Goal: Task Accomplishment & Management: Use online tool/utility

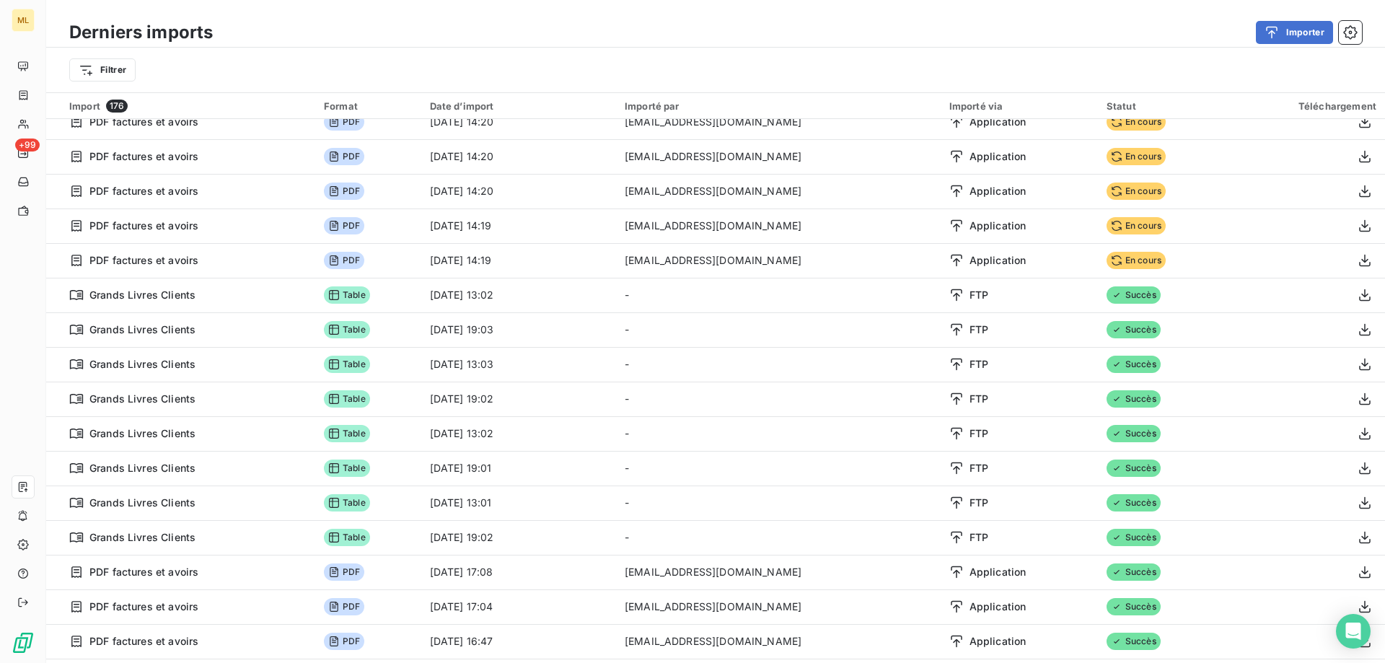
scroll to position [289, 0]
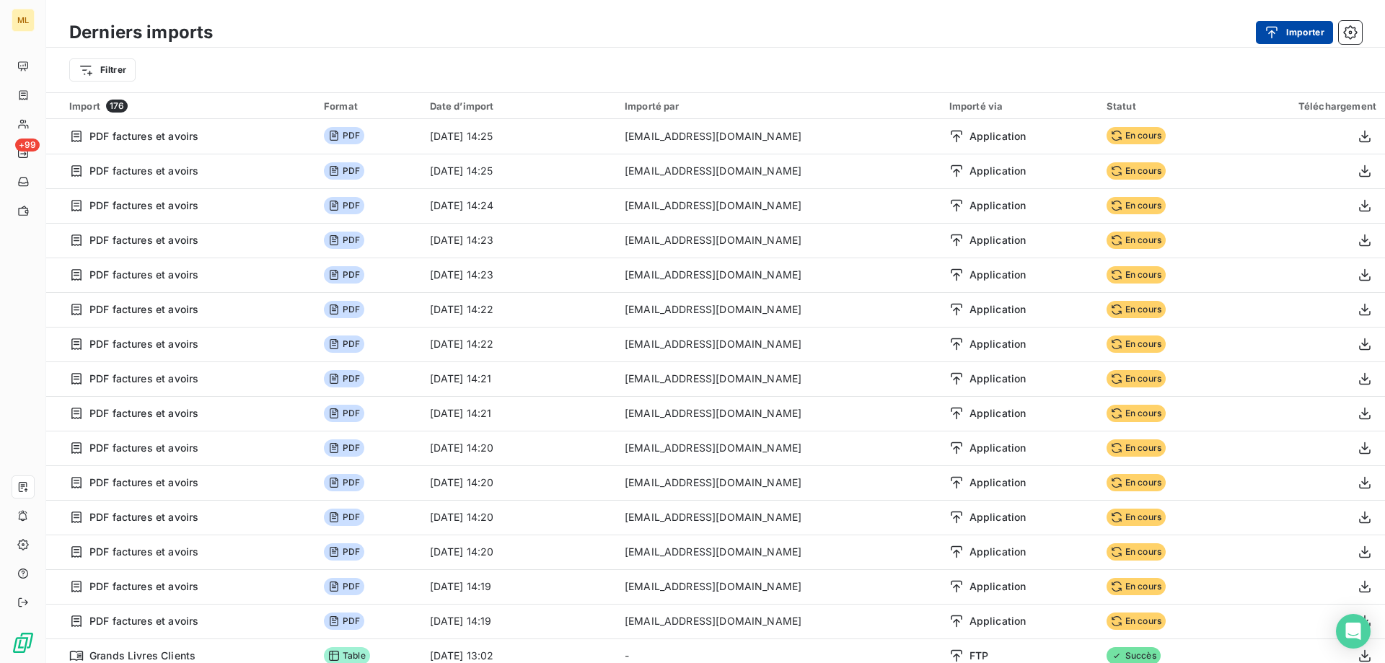
click at [1288, 32] on button "Importer" at bounding box center [1294, 32] width 77 height 23
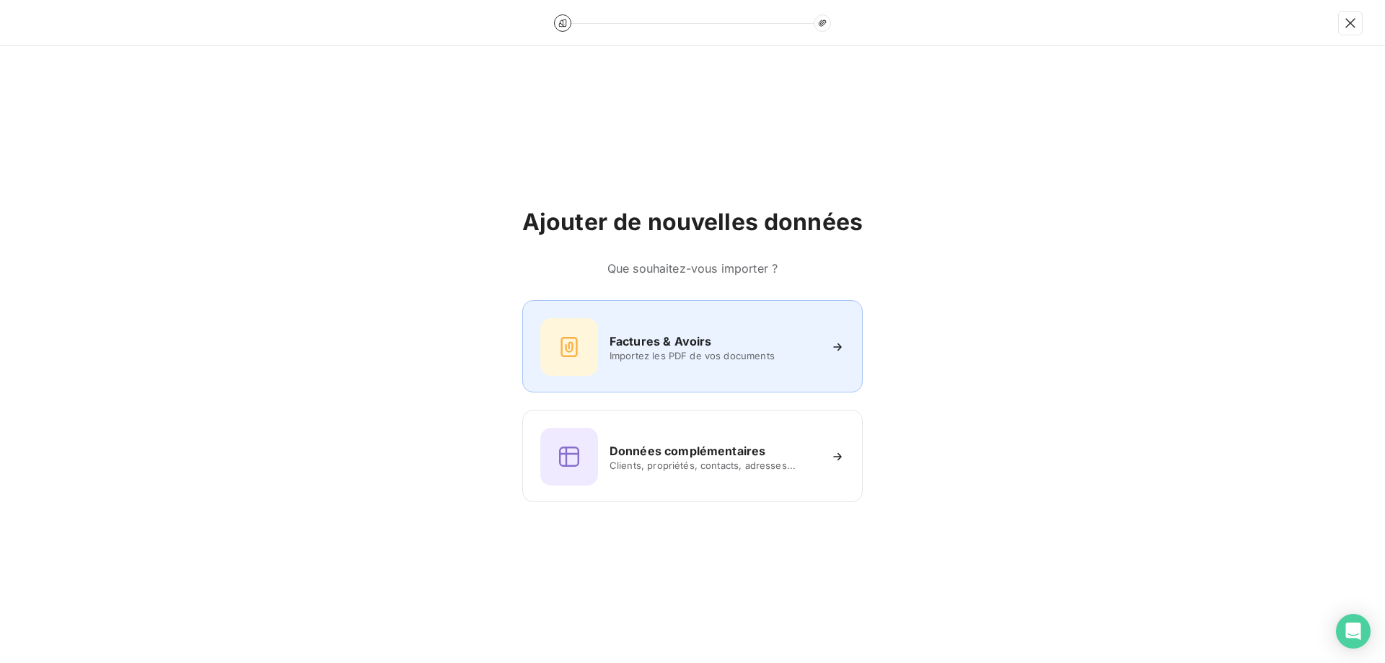
click at [629, 353] on span "Importez les PDF de vos documents" at bounding box center [714, 356] width 209 height 12
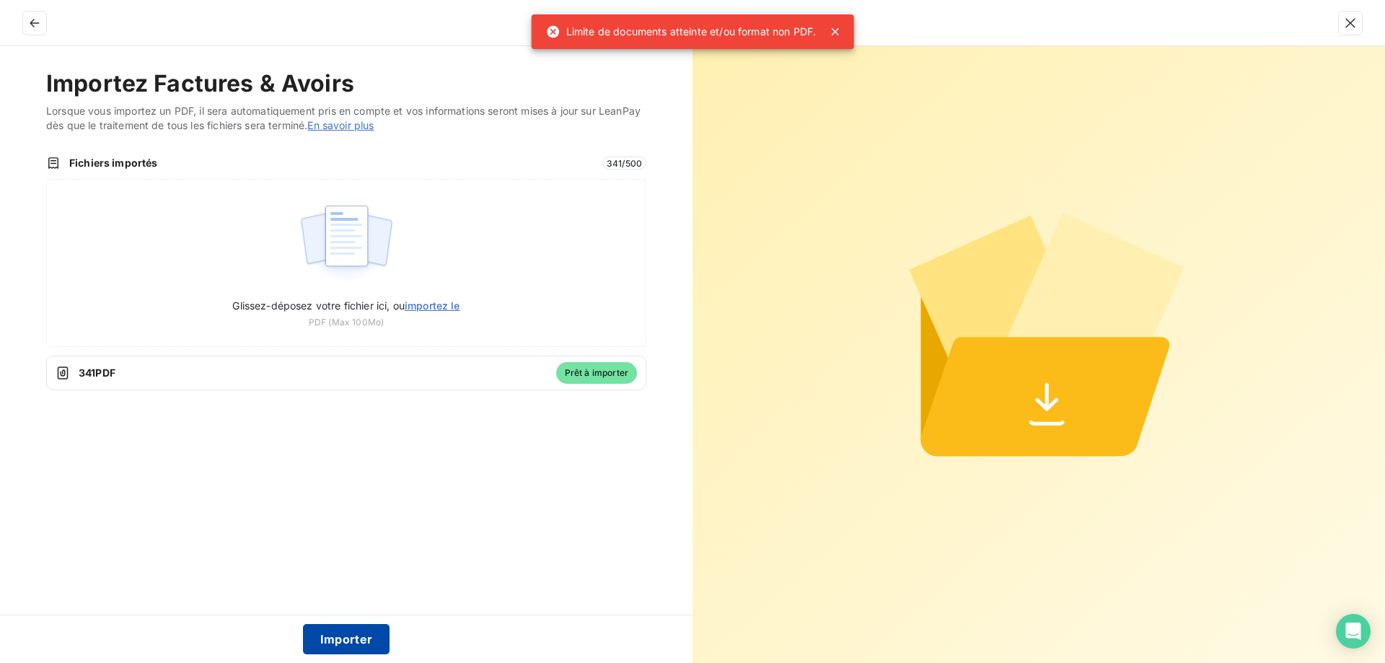
click at [346, 636] on button "Importer" at bounding box center [346, 639] width 87 height 30
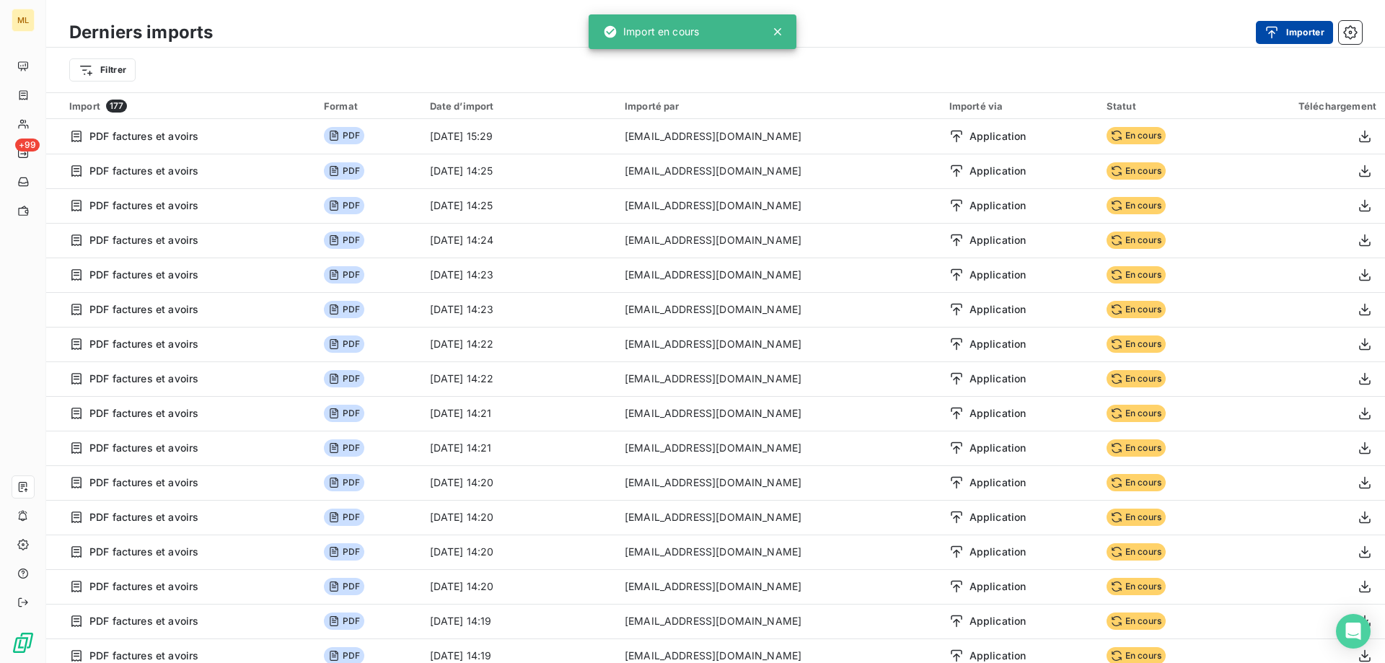
click at [1288, 30] on button "Importer" at bounding box center [1294, 32] width 77 height 23
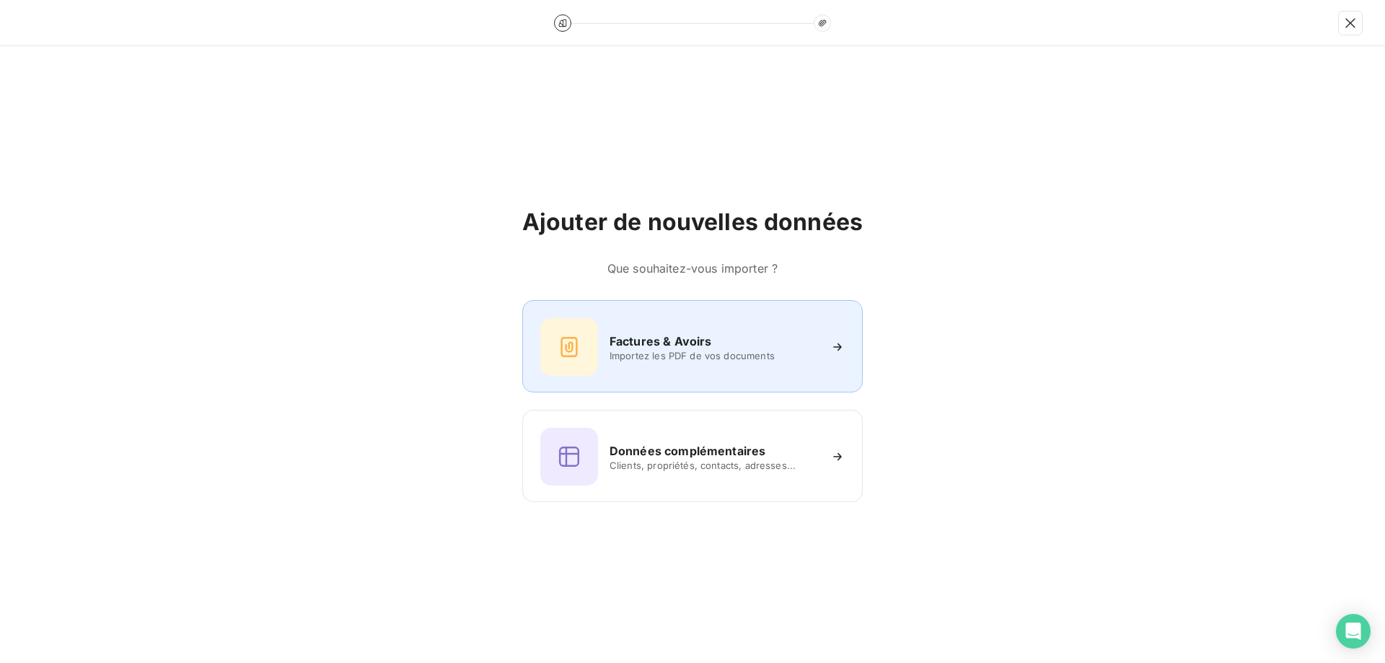
click at [665, 342] on h6 "Factures & Avoirs" at bounding box center [661, 341] width 102 height 17
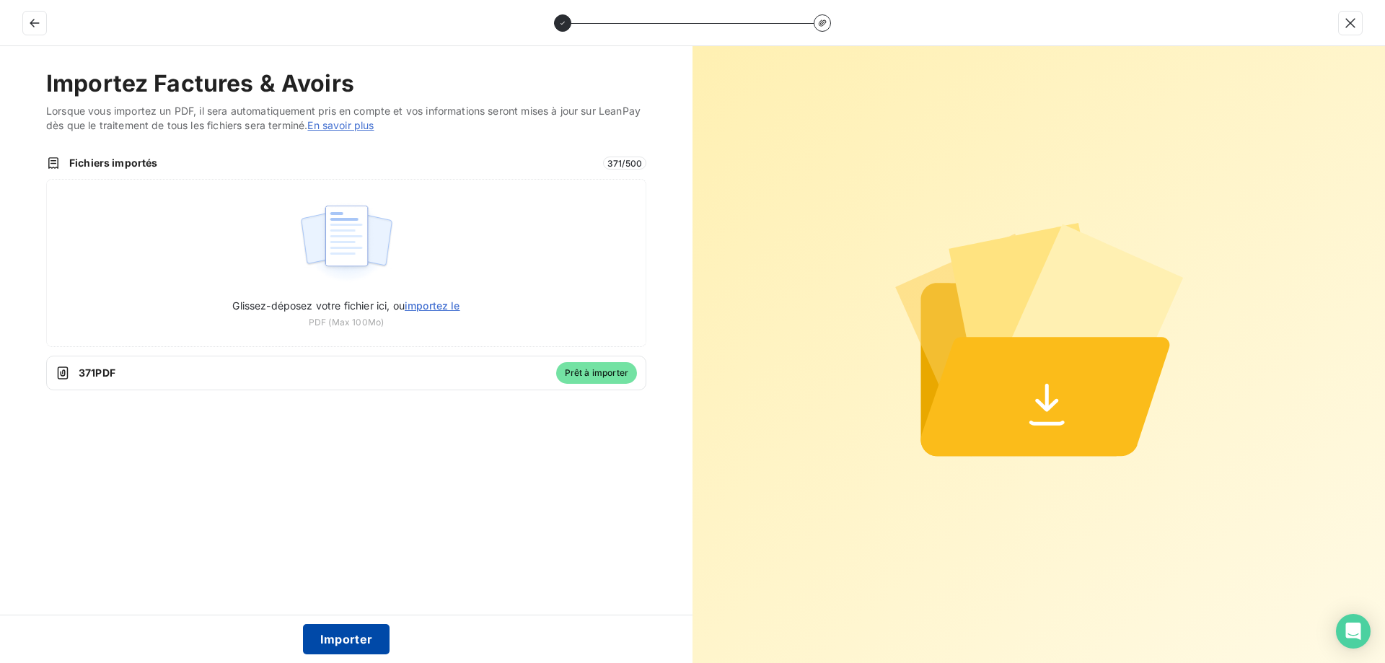
click at [354, 637] on button "Importer" at bounding box center [346, 639] width 87 height 30
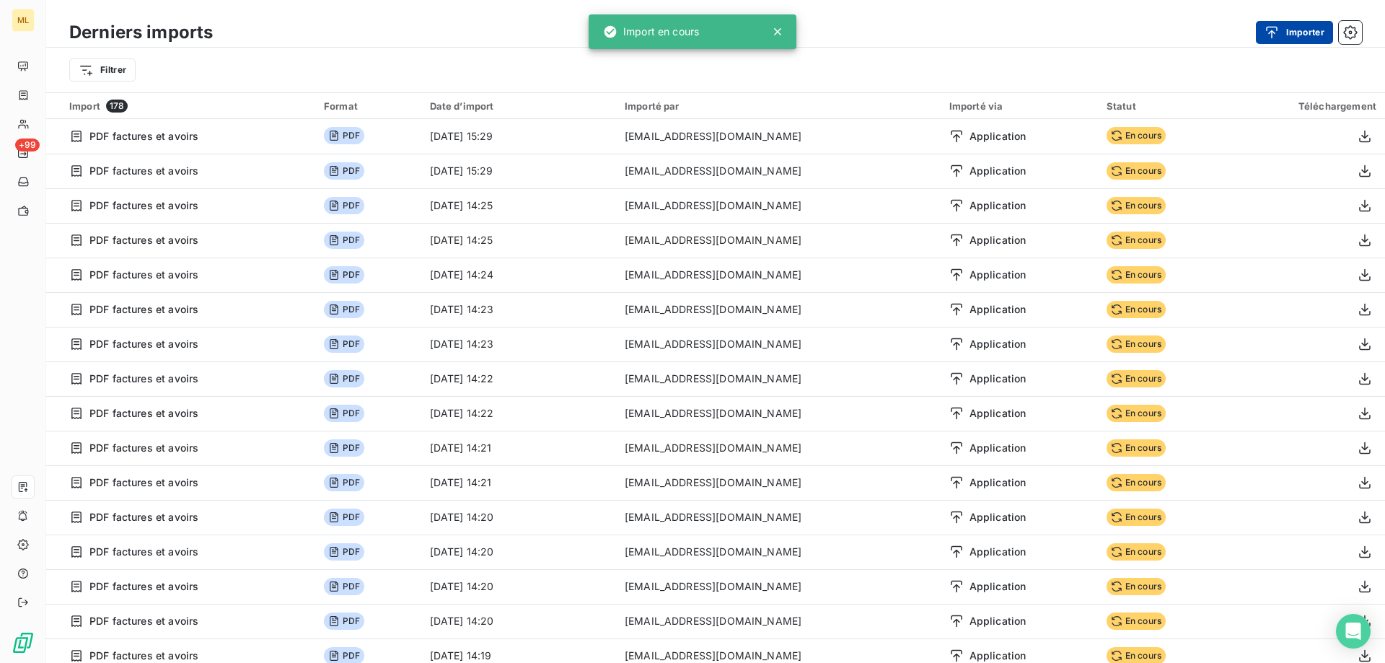
click at [1301, 36] on button "Importer" at bounding box center [1294, 32] width 77 height 23
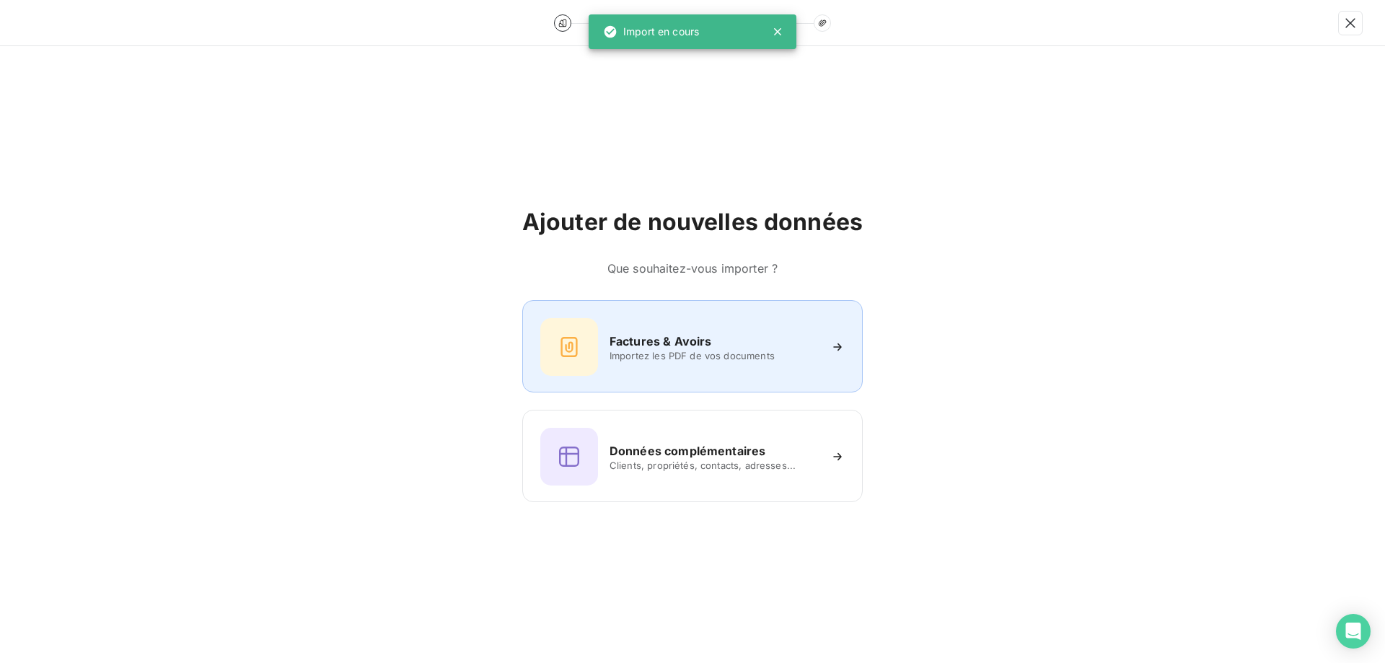
click at [641, 360] on span "Importez les PDF de vos documents" at bounding box center [714, 356] width 209 height 12
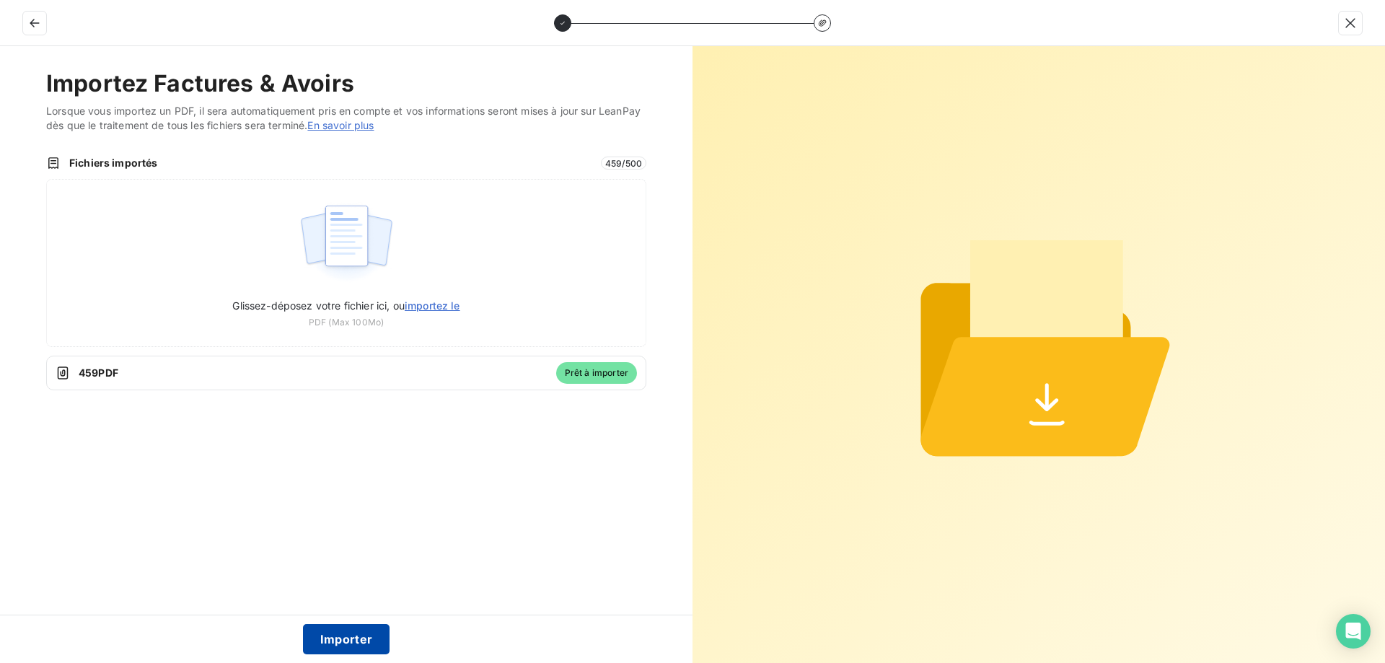
click at [351, 636] on button "Importer" at bounding box center [346, 639] width 87 height 30
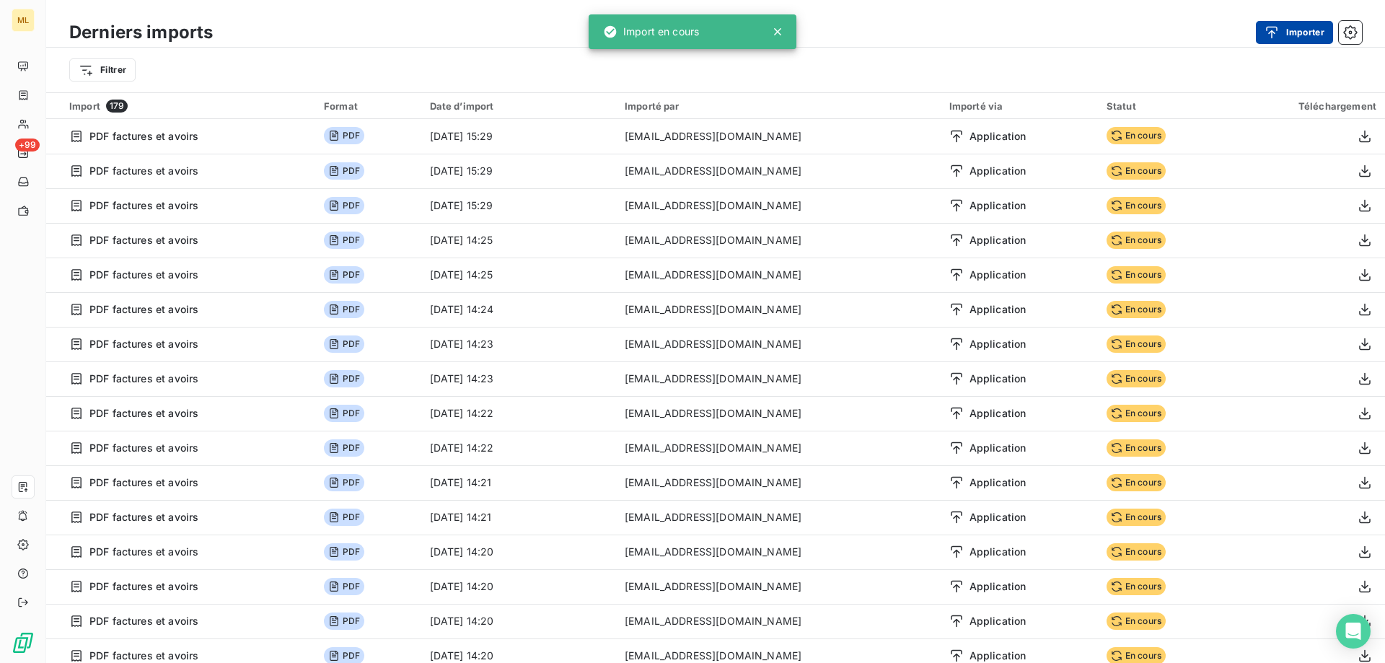
click at [1287, 34] on button "Importer" at bounding box center [1294, 32] width 77 height 23
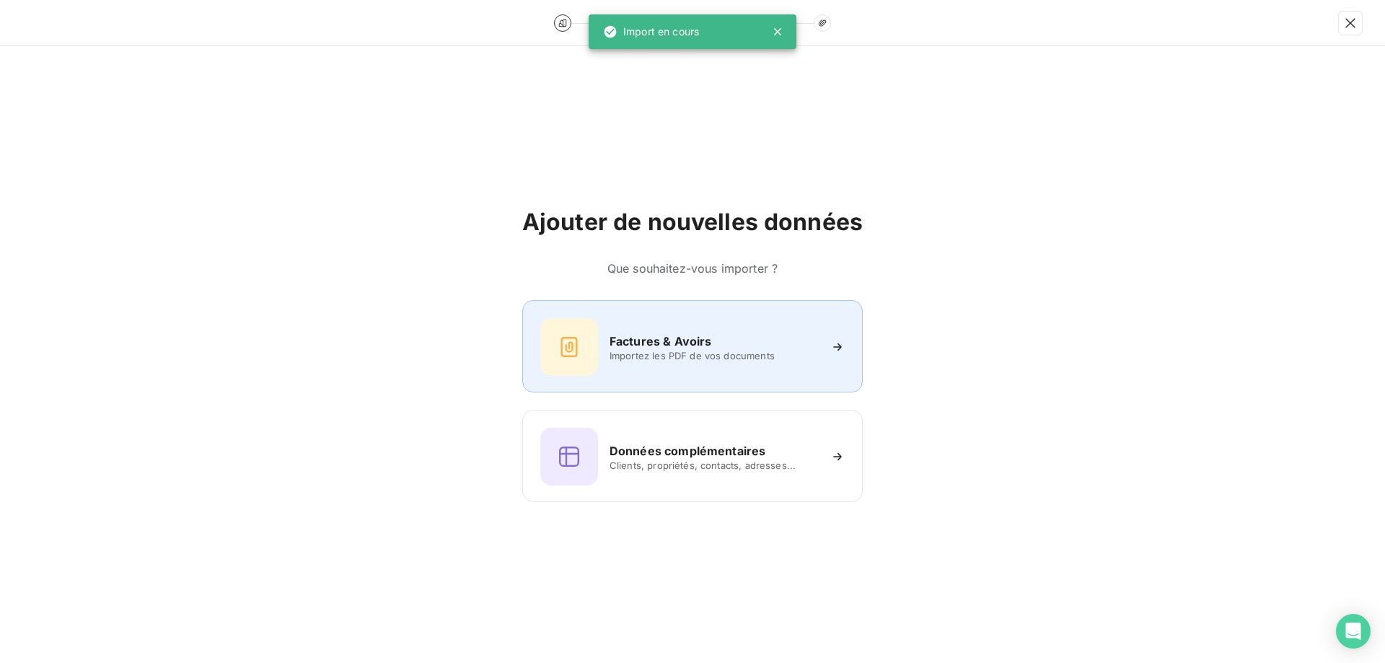
click at [638, 353] on span "Importez les PDF de vos documents" at bounding box center [714, 356] width 209 height 12
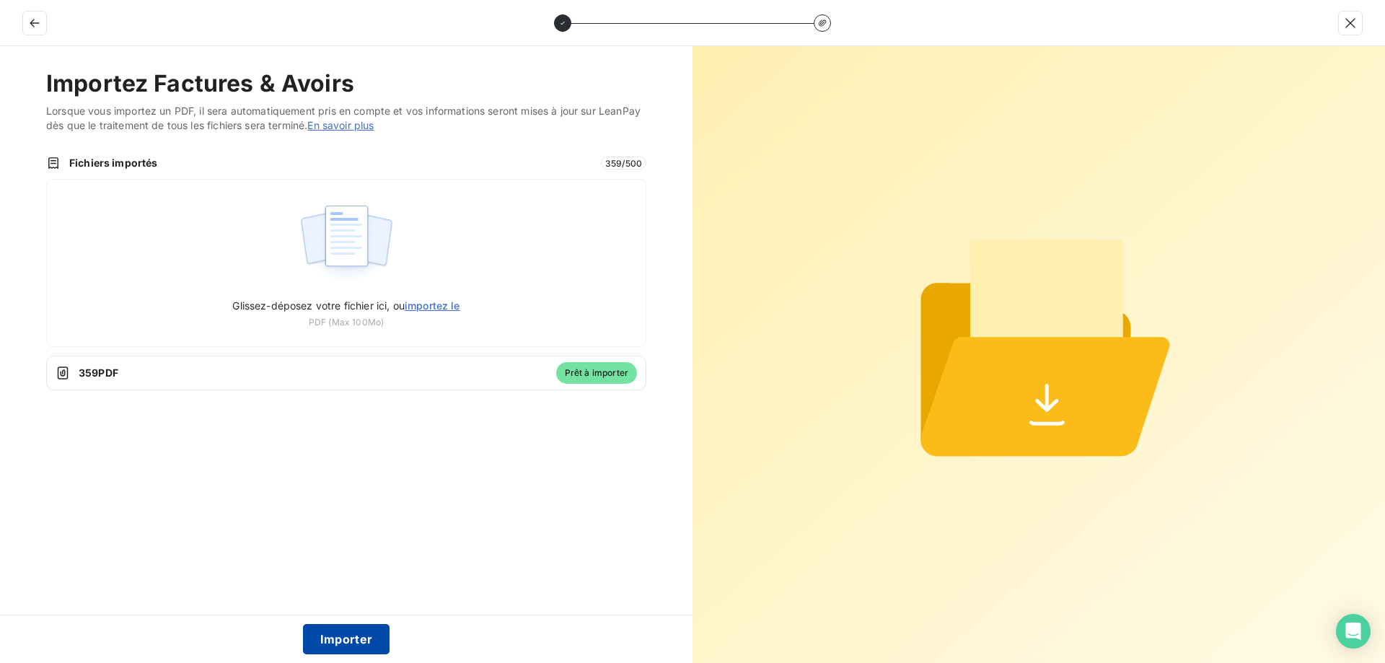
click at [343, 639] on button "Importer" at bounding box center [346, 639] width 87 height 30
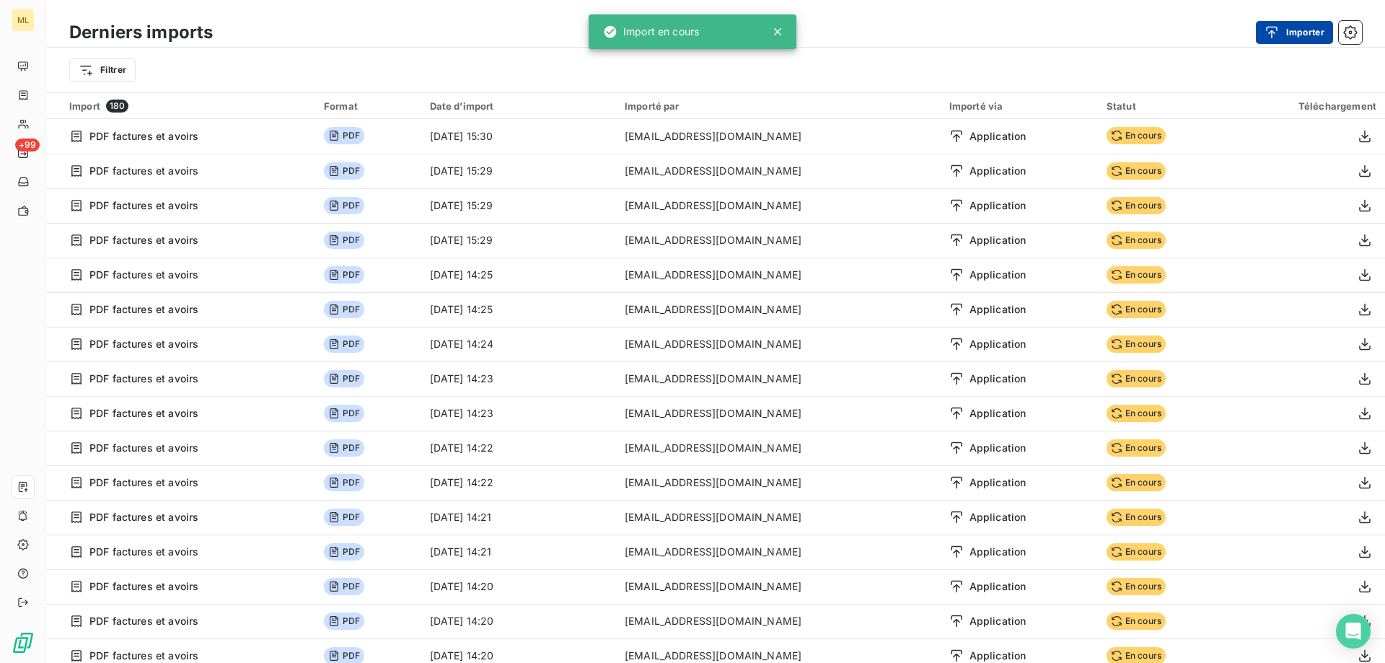
click at [1282, 40] on button "Importer" at bounding box center [1294, 32] width 77 height 23
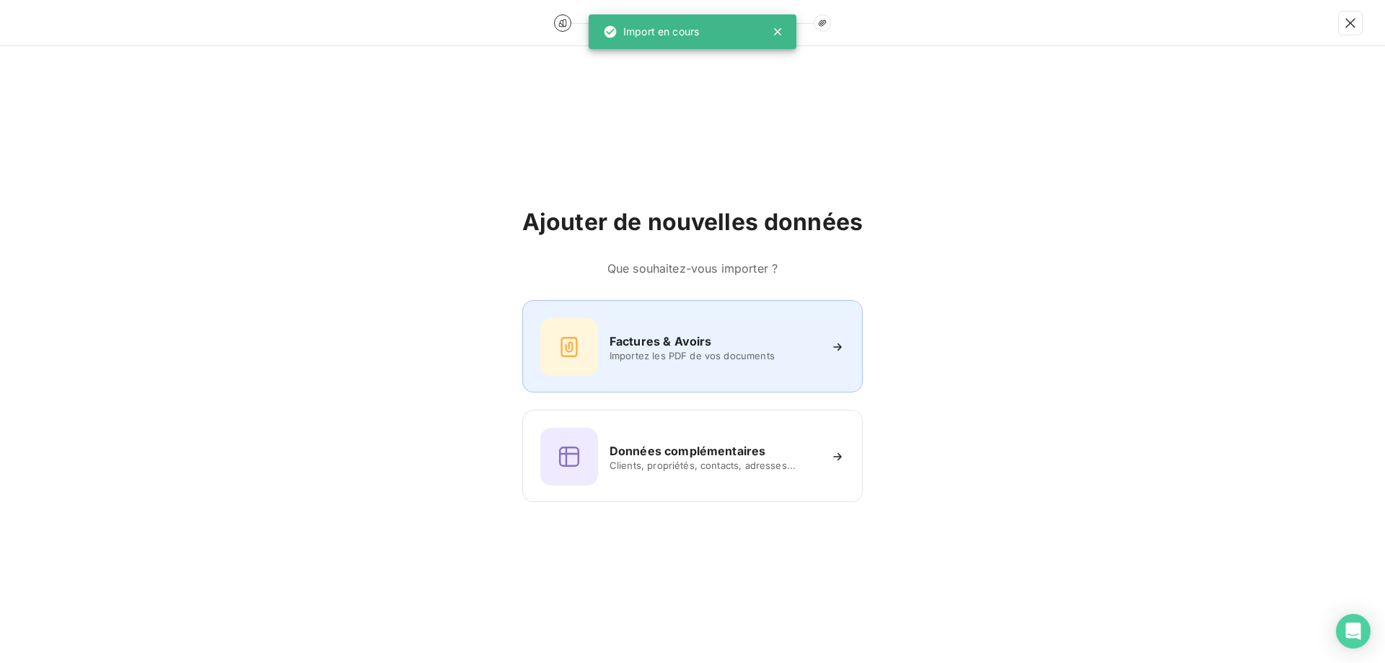
click at [693, 341] on h6 "Factures & Avoirs" at bounding box center [661, 341] width 102 height 17
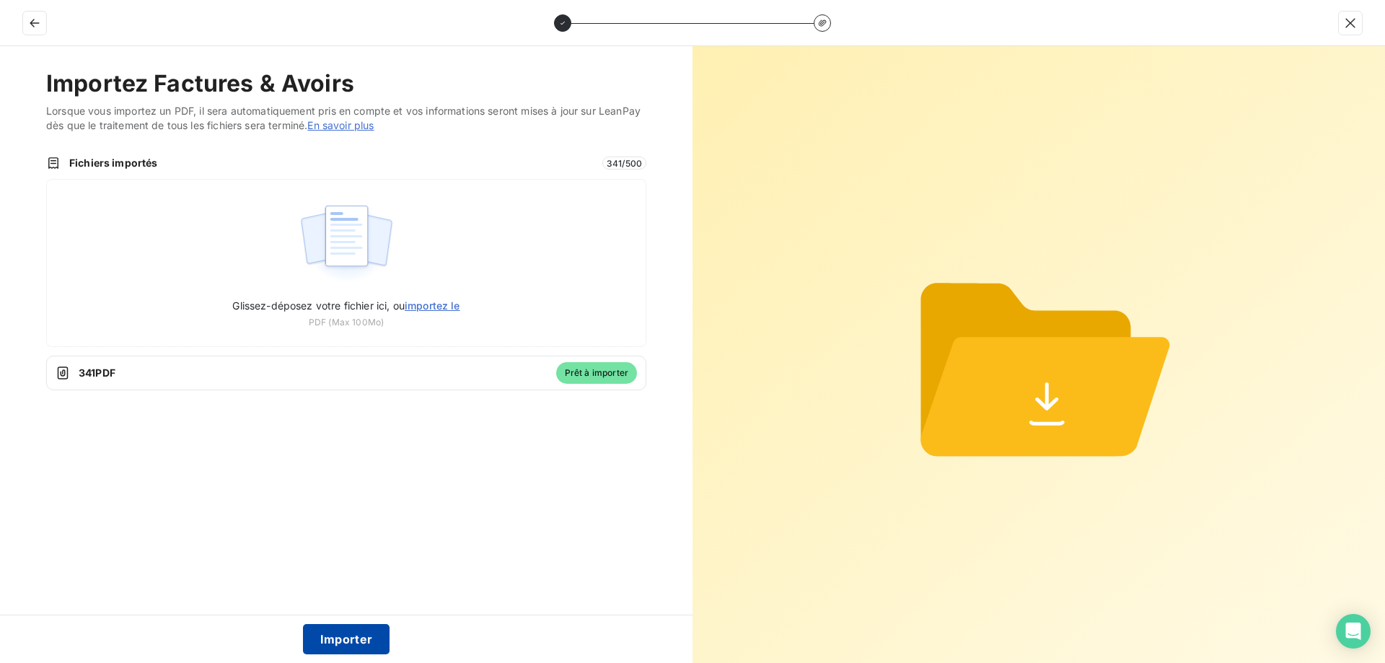
click at [345, 637] on button "Importer" at bounding box center [346, 639] width 87 height 30
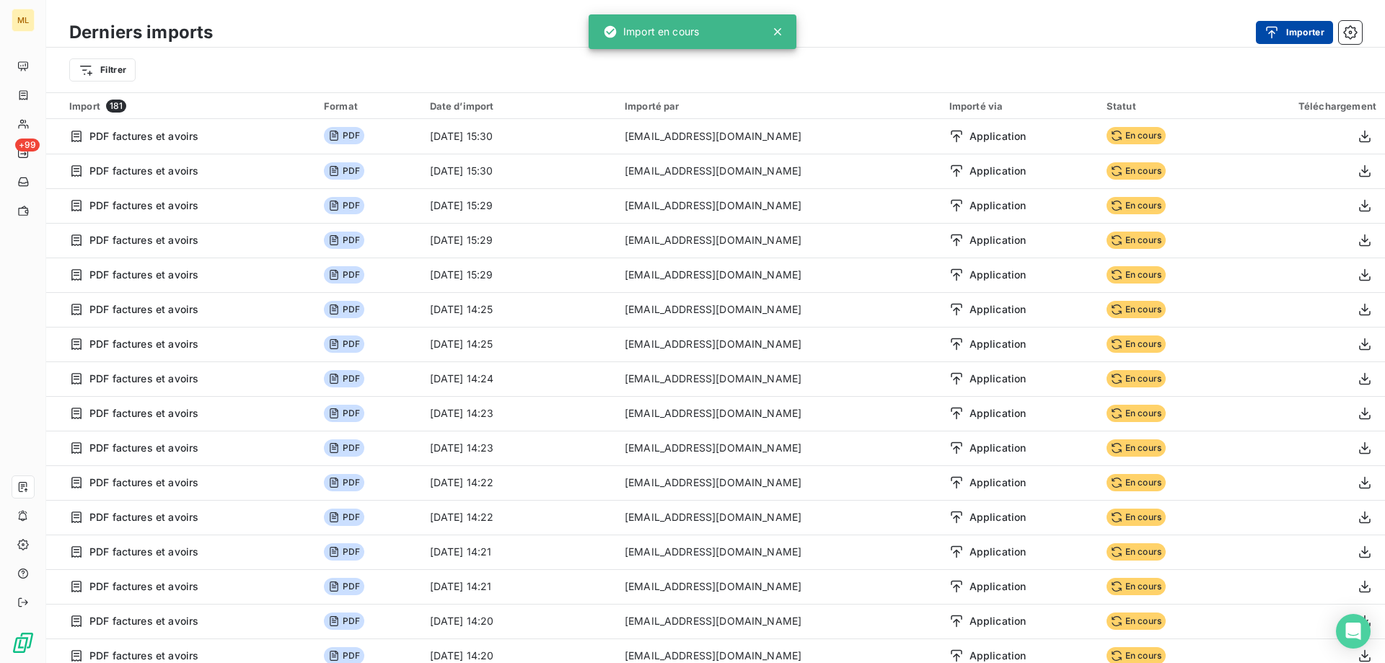
click at [1279, 38] on div "button" at bounding box center [1276, 32] width 22 height 14
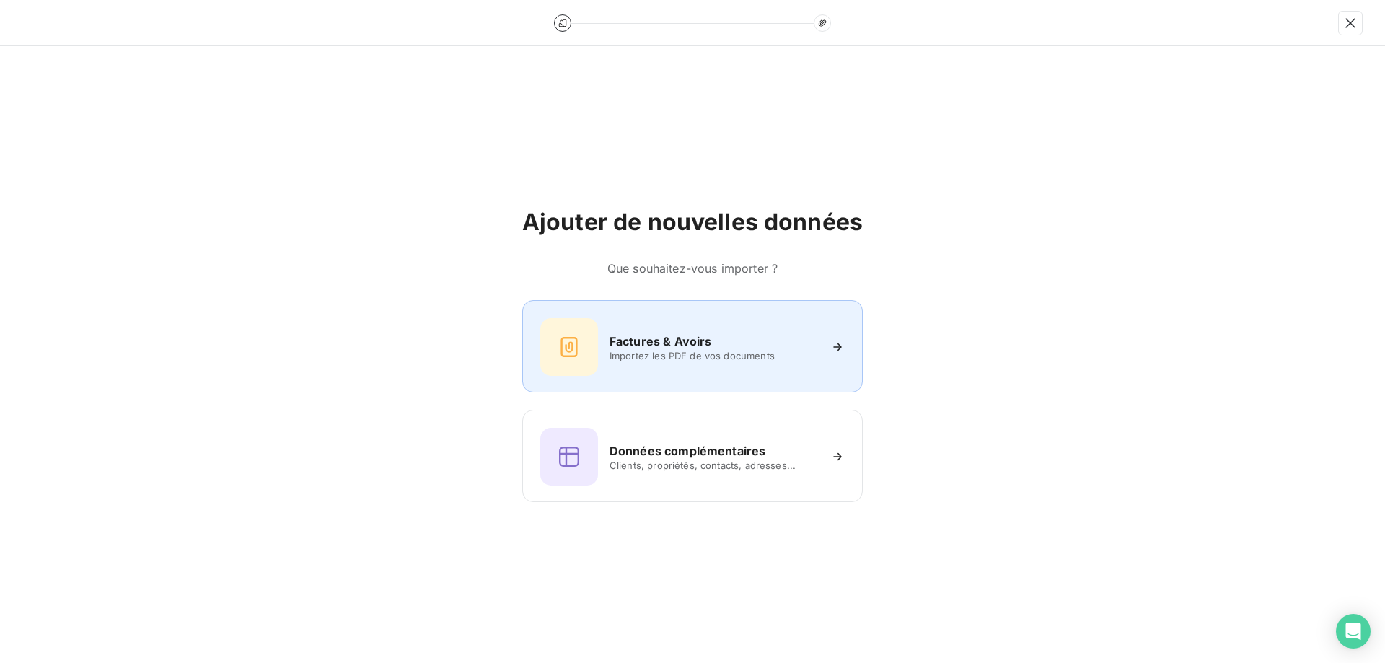
click at [725, 333] on div "Factures & Avoirs" at bounding box center [714, 341] width 209 height 17
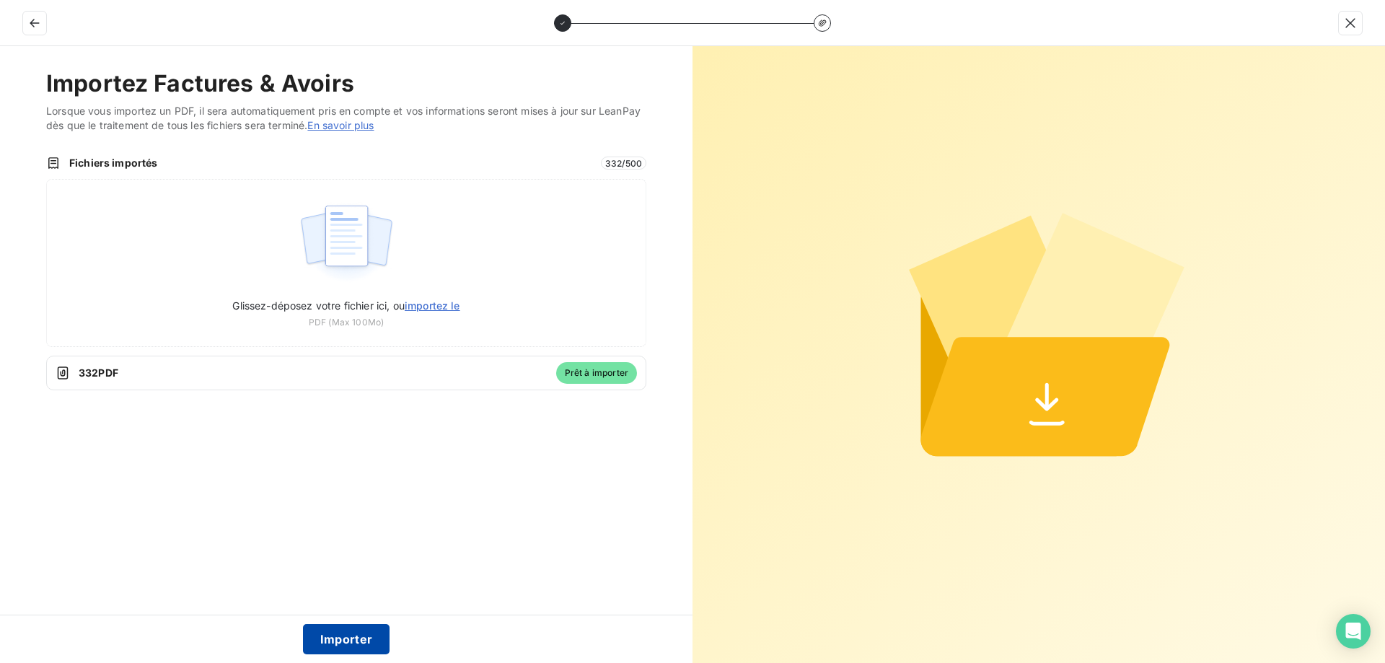
click at [355, 643] on button "Importer" at bounding box center [346, 639] width 87 height 30
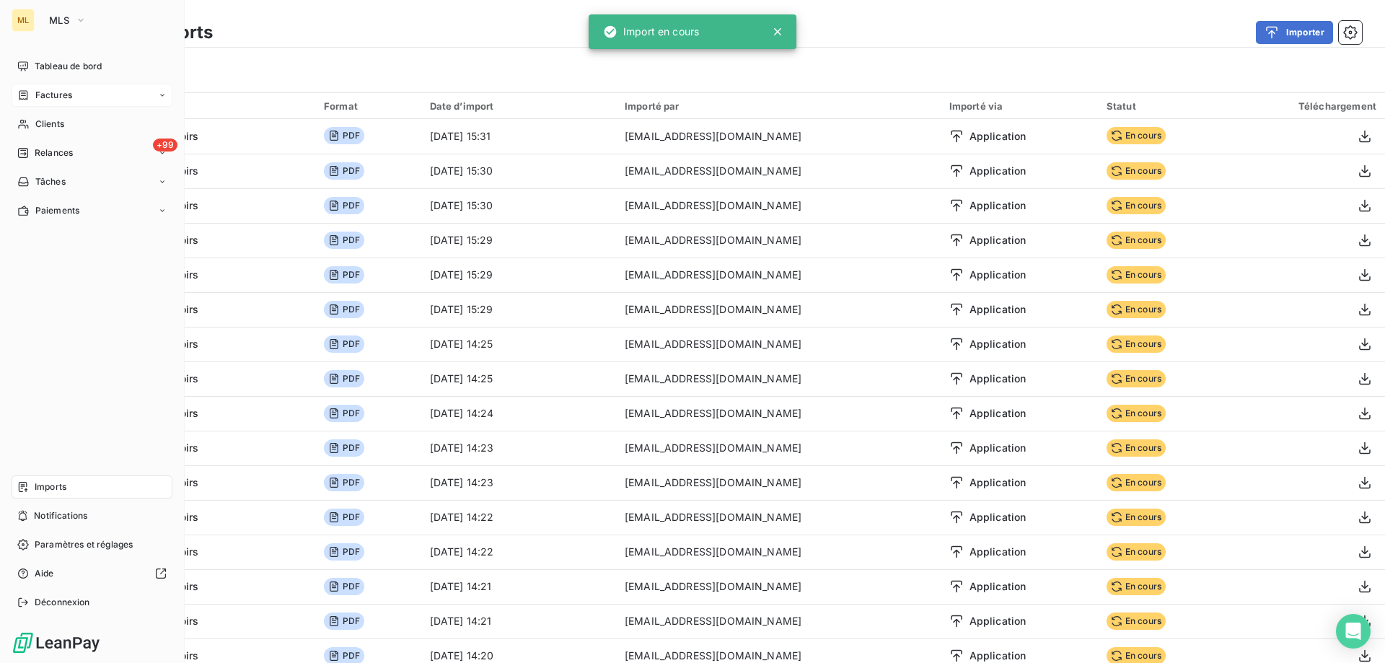
click at [59, 96] on span "Factures" at bounding box center [53, 95] width 37 height 13
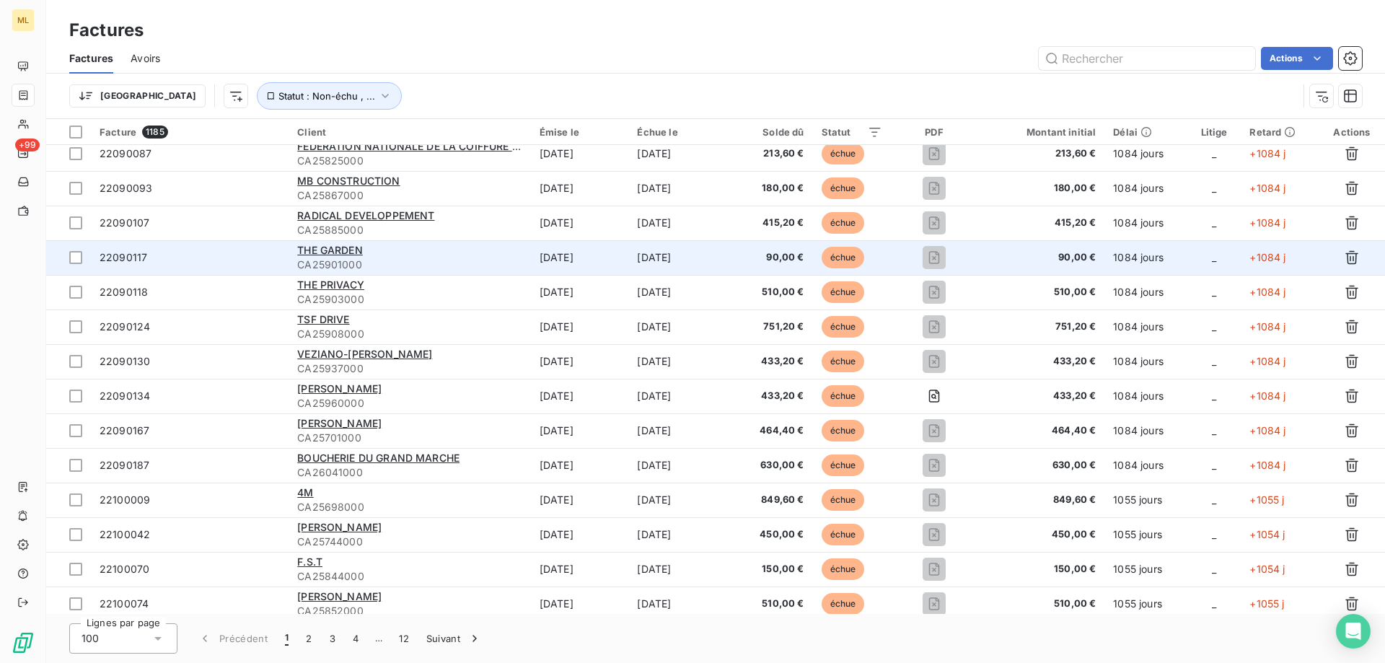
scroll to position [2995, 0]
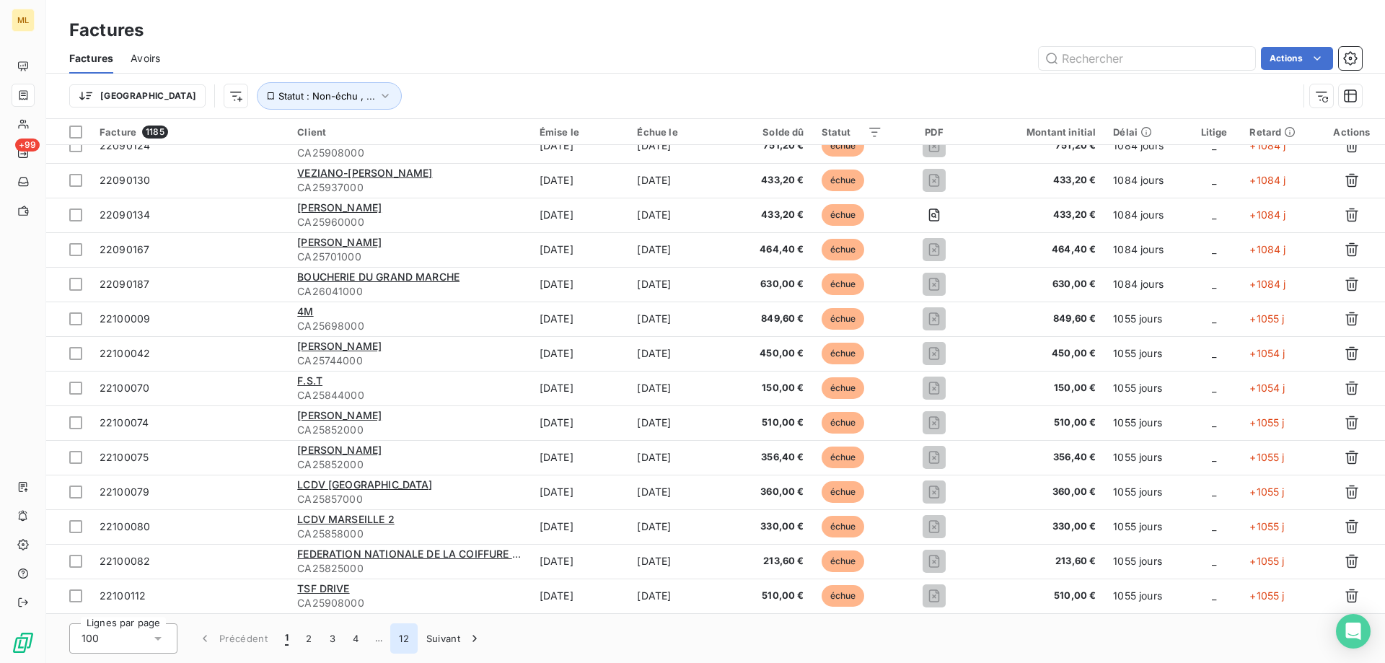
click at [405, 634] on button "12" at bounding box center [403, 638] width 27 height 30
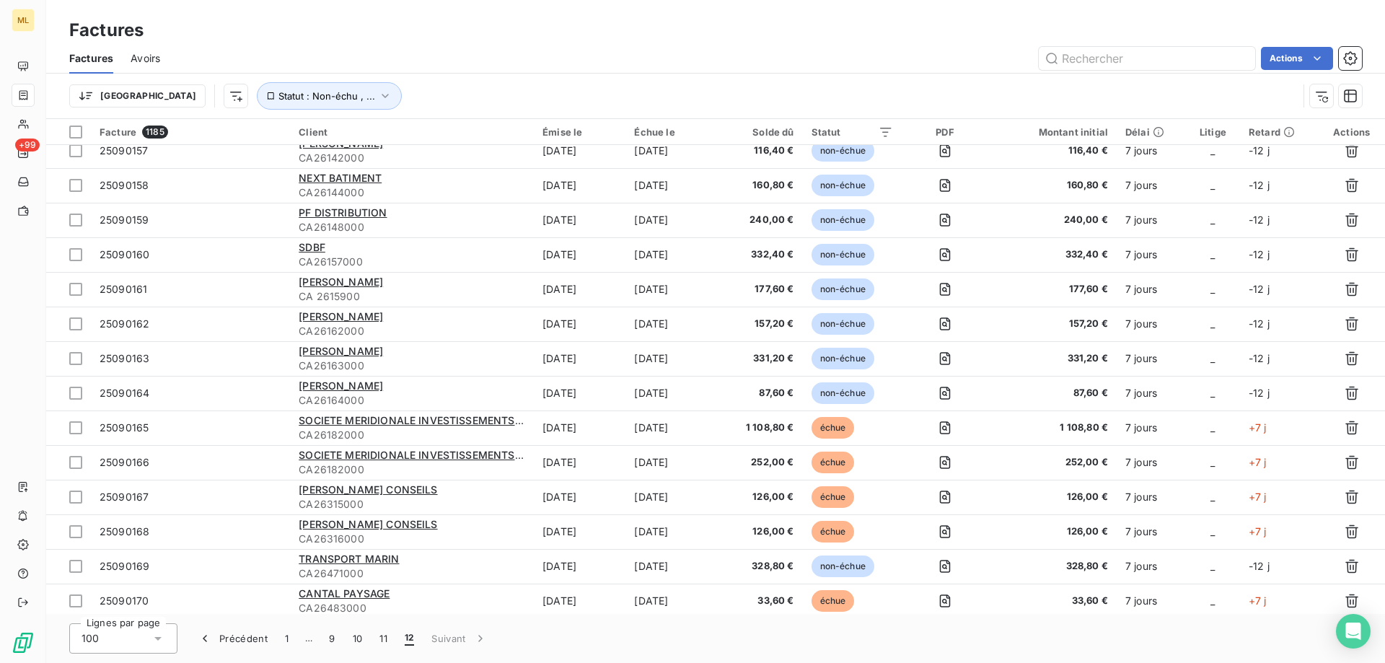
scroll to position [2475, 0]
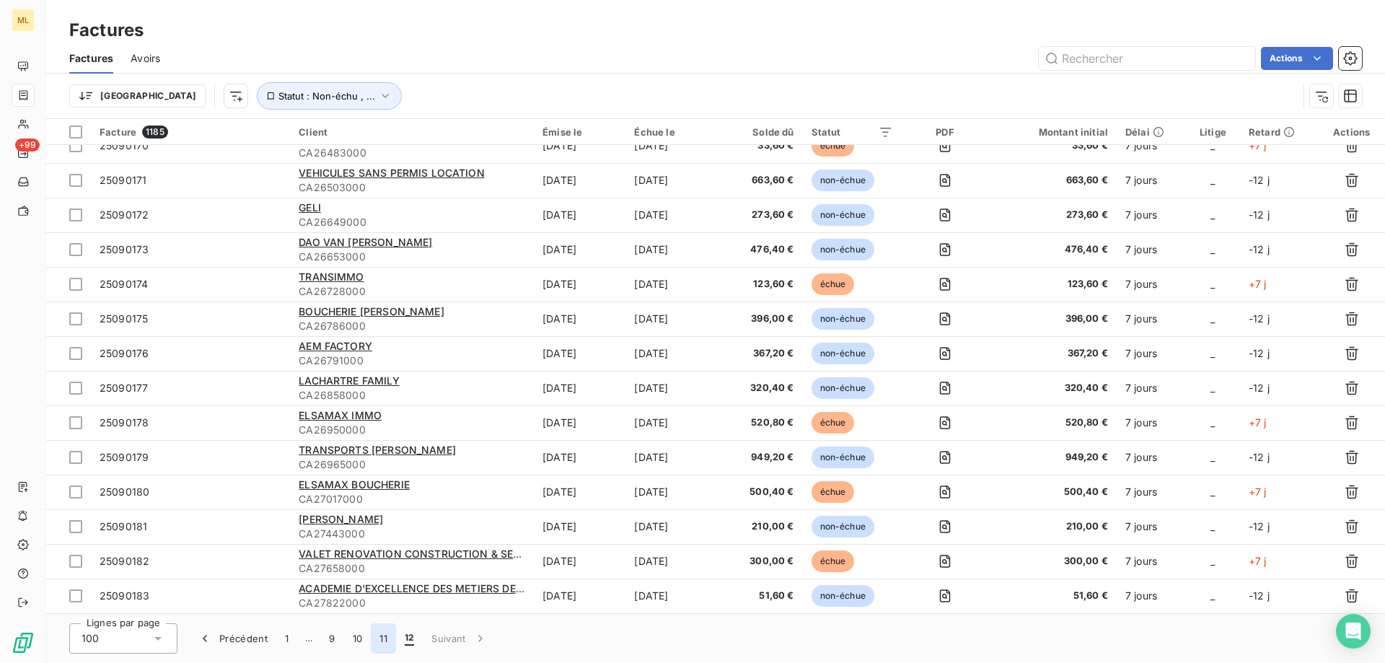
click at [384, 644] on button "11" at bounding box center [383, 638] width 25 height 30
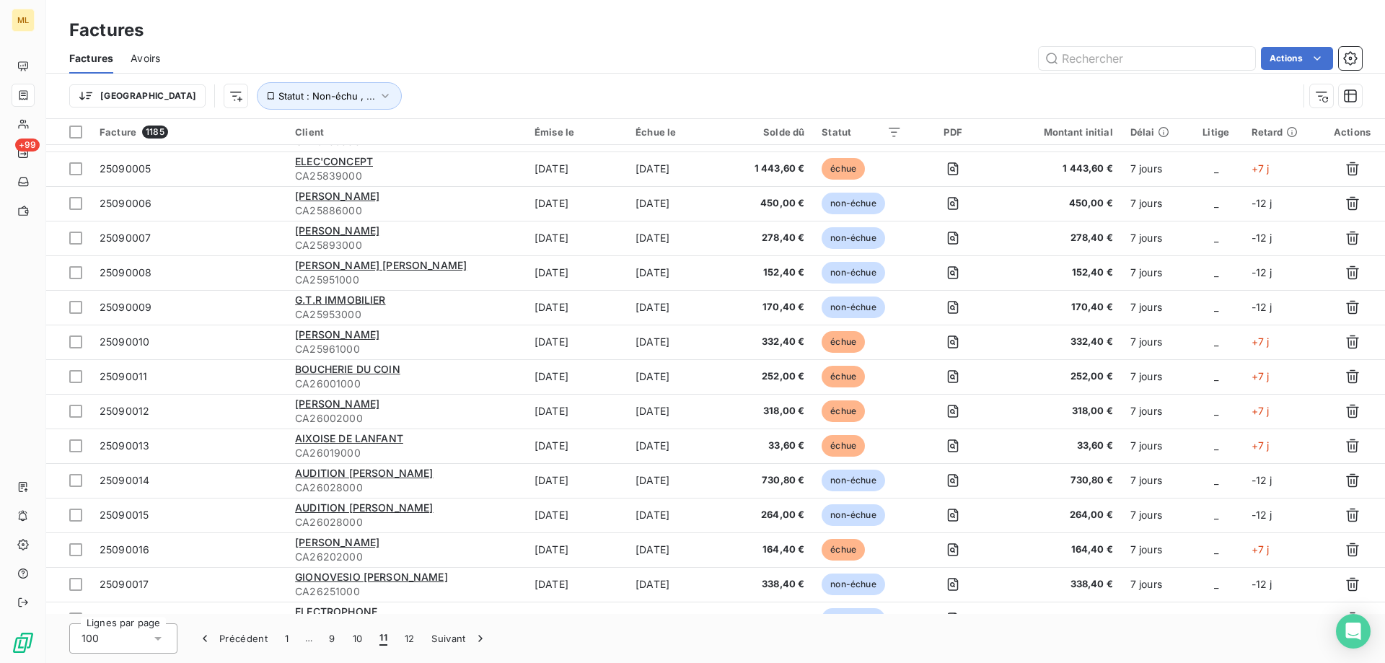
scroll to position [0, 0]
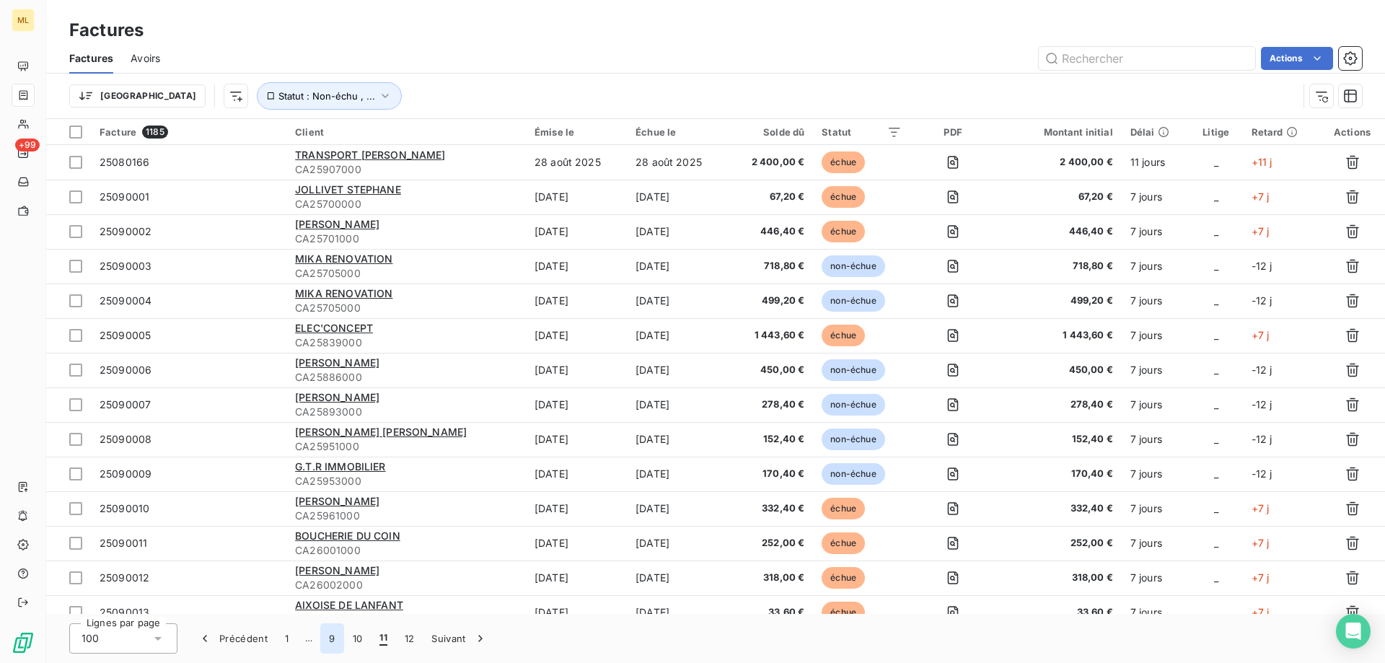
click at [331, 641] on button "9" at bounding box center [331, 638] width 23 height 30
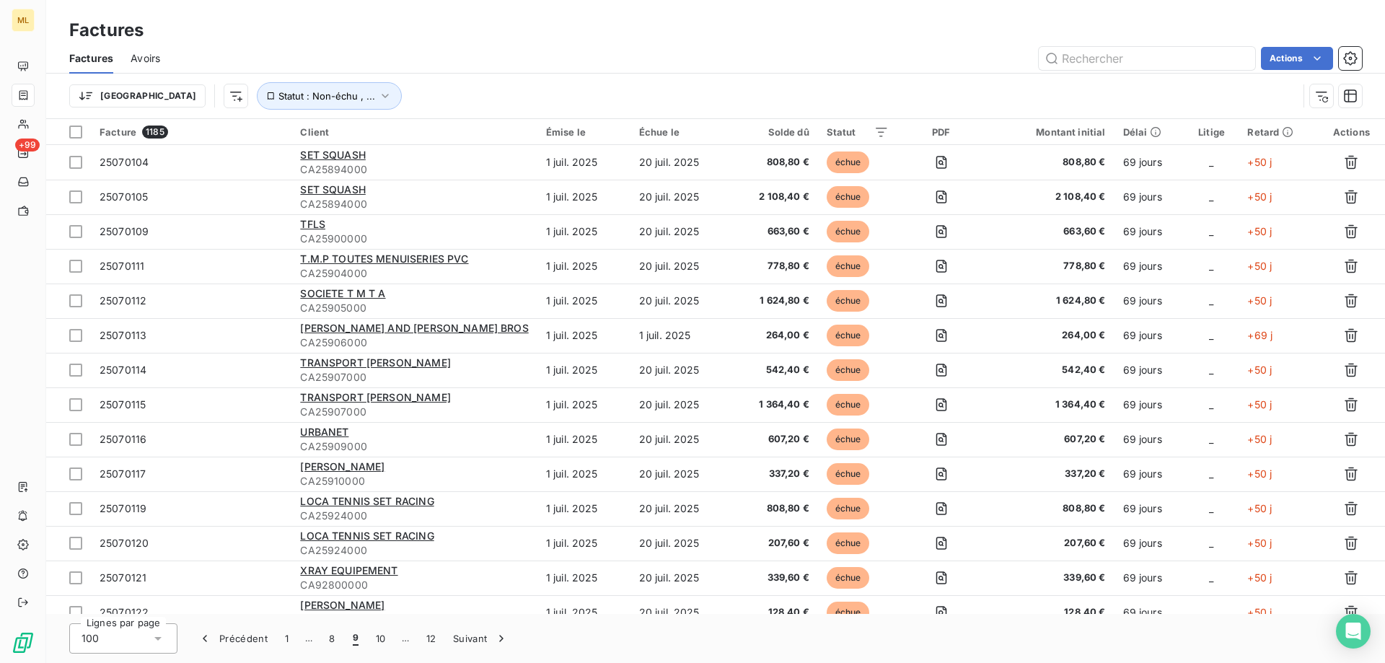
click at [158, 639] on icon at bounding box center [157, 639] width 7 height 4
click at [216, 624] on button "Précédent" at bounding box center [232, 638] width 87 height 30
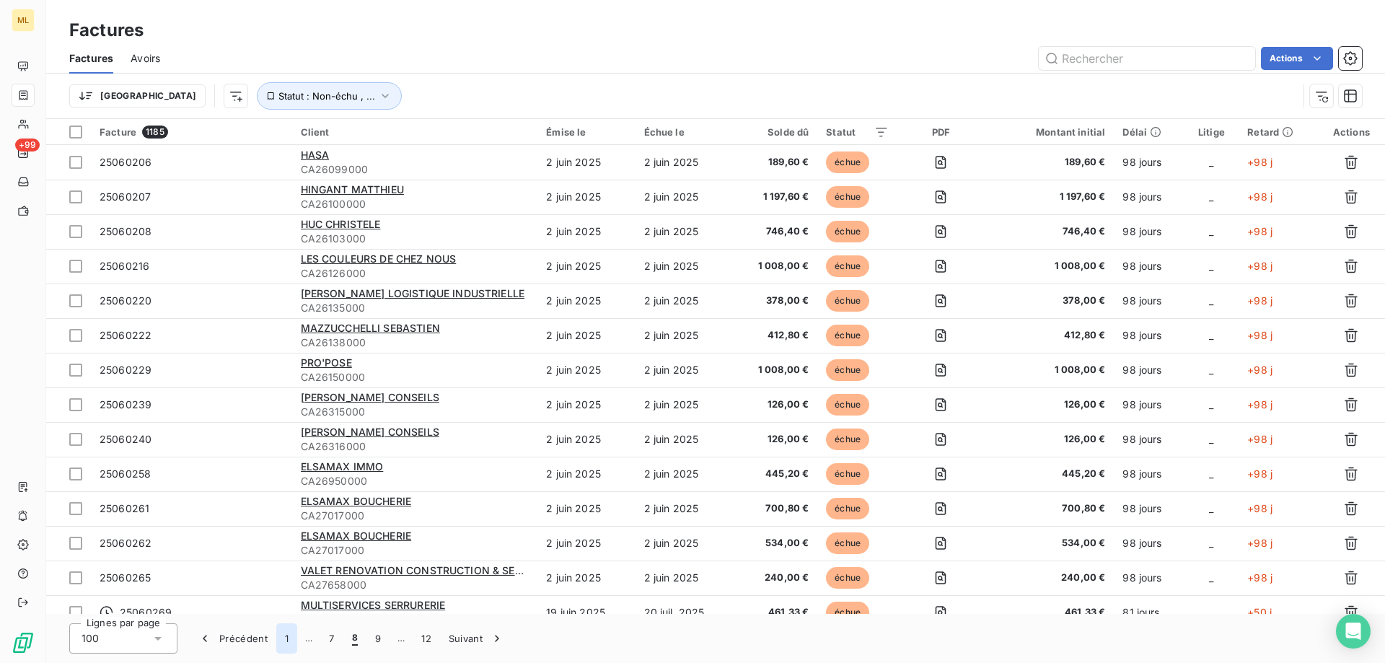
click at [286, 641] on button "1" at bounding box center [286, 638] width 21 height 30
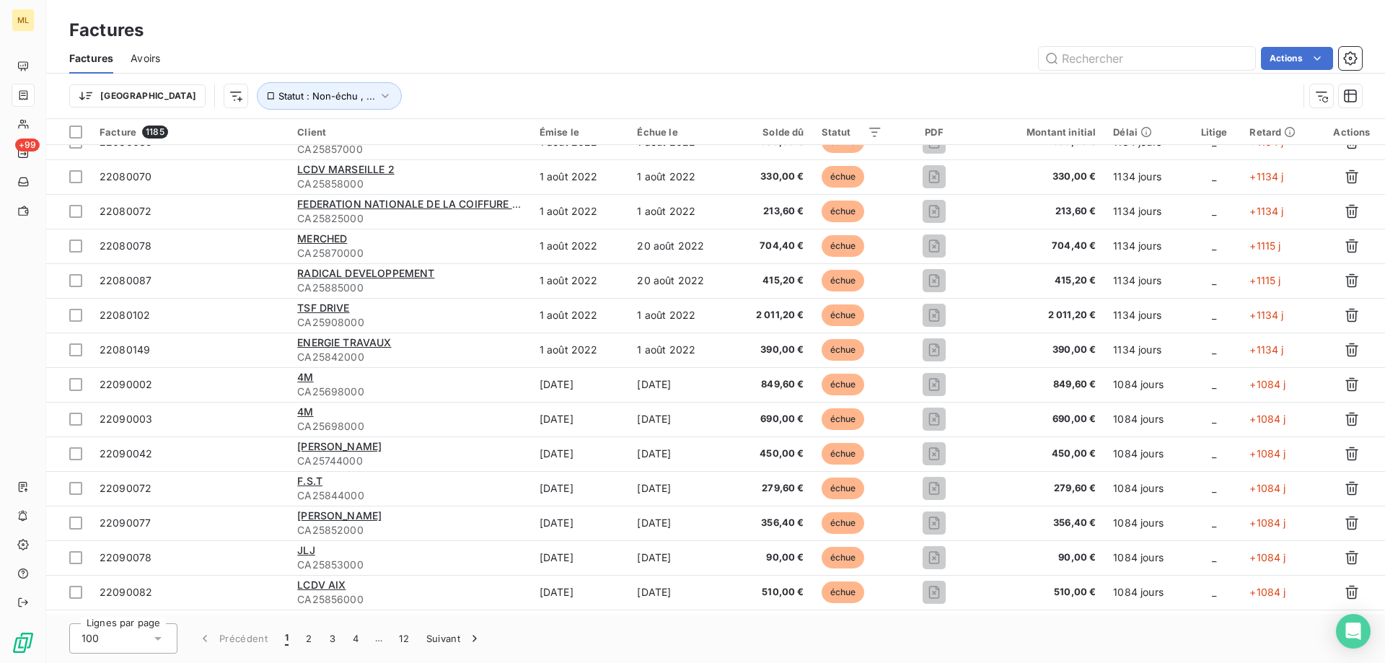
scroll to position [2995, 0]
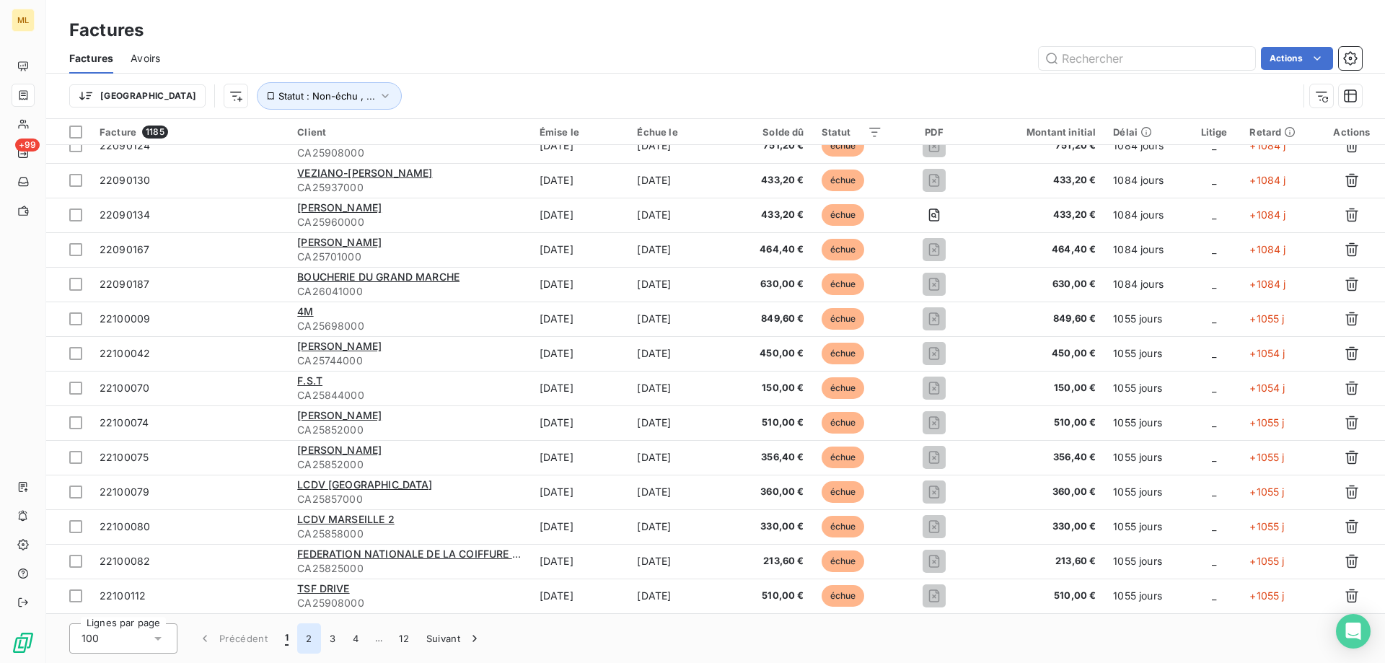
click at [304, 643] on button "2" at bounding box center [308, 638] width 23 height 30
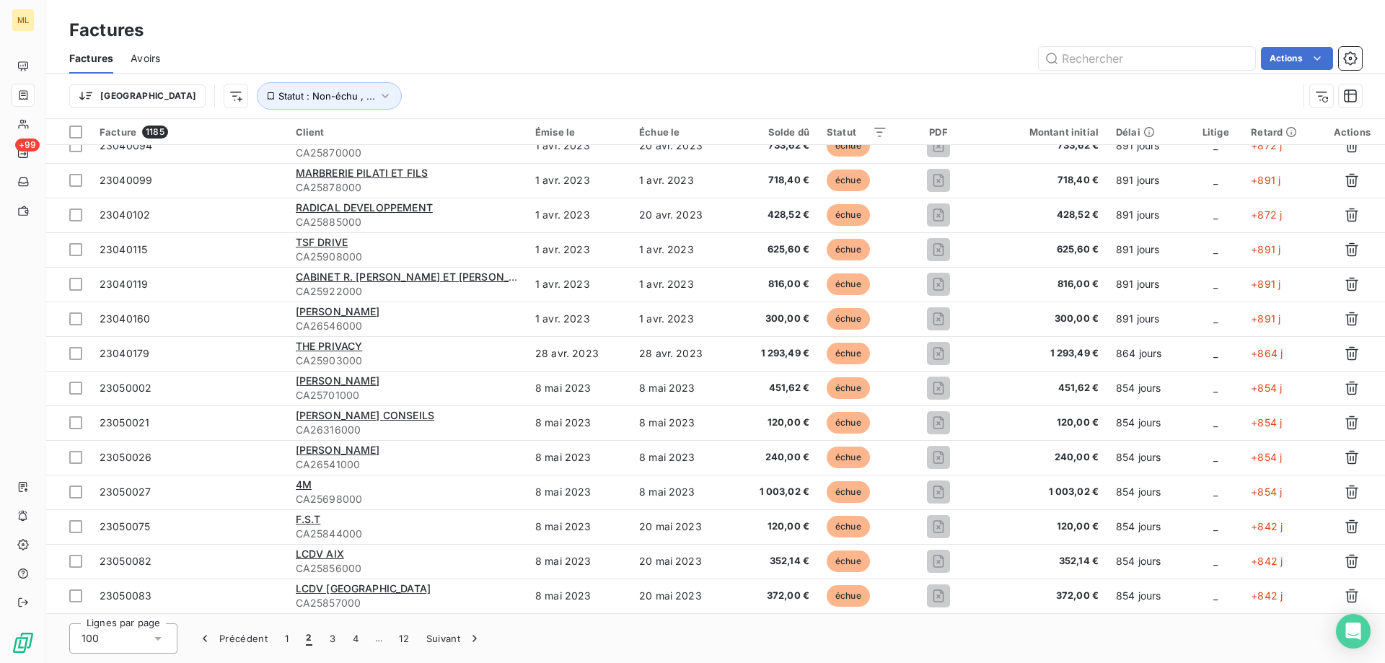
click at [148, 58] on span "Avoirs" at bounding box center [146, 58] width 30 height 14
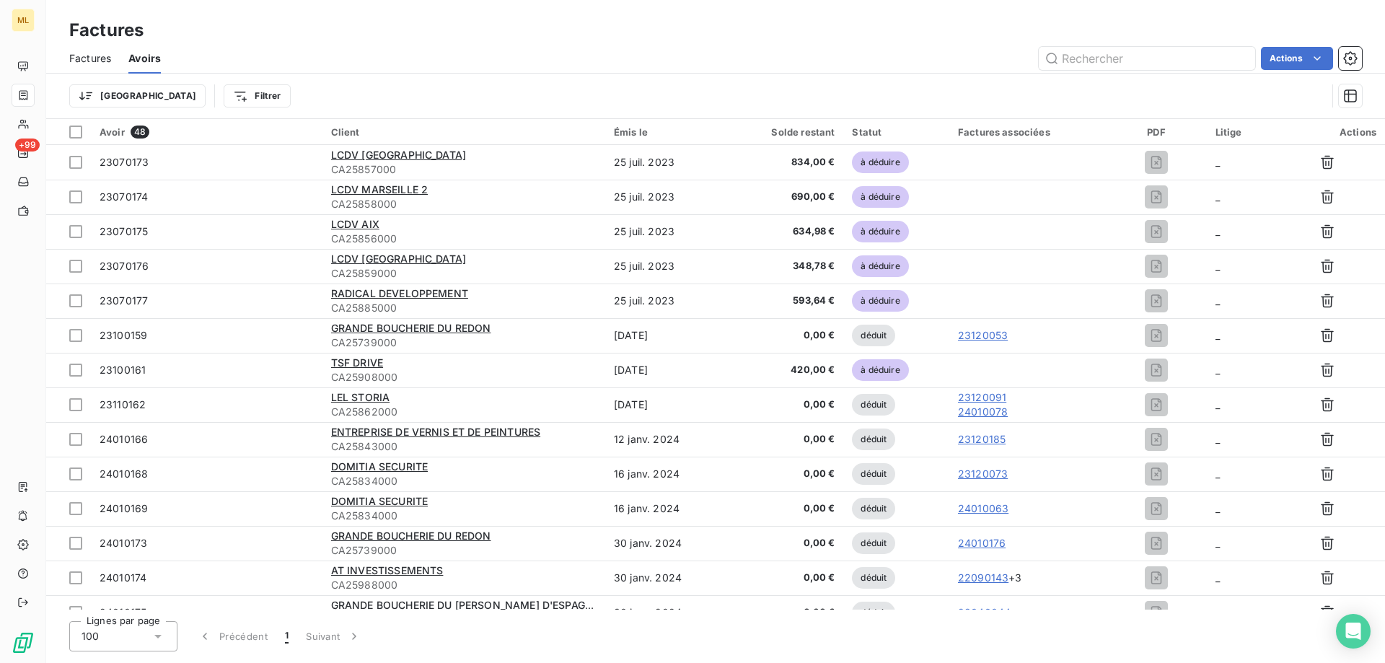
click at [100, 55] on span "Factures" at bounding box center [90, 58] width 42 height 14
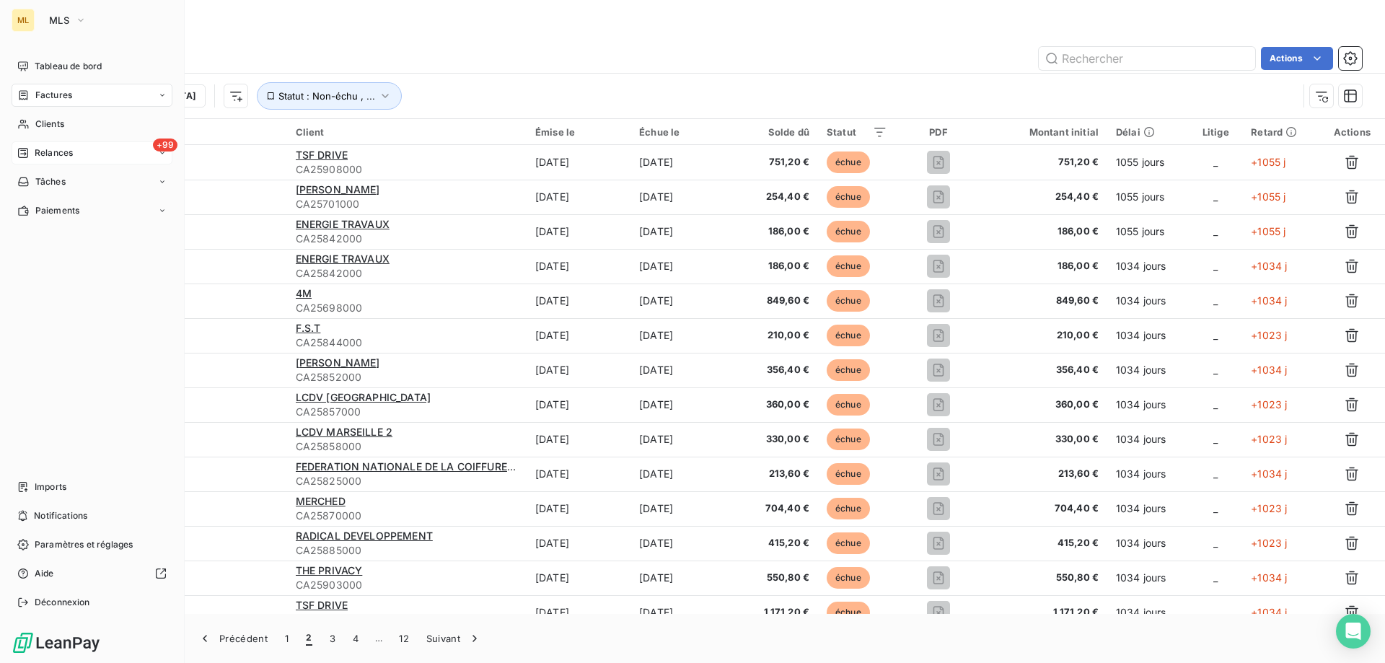
click at [60, 154] on span "Relances" at bounding box center [54, 152] width 38 height 13
click at [50, 178] on span "À effectuer" at bounding box center [58, 181] width 47 height 13
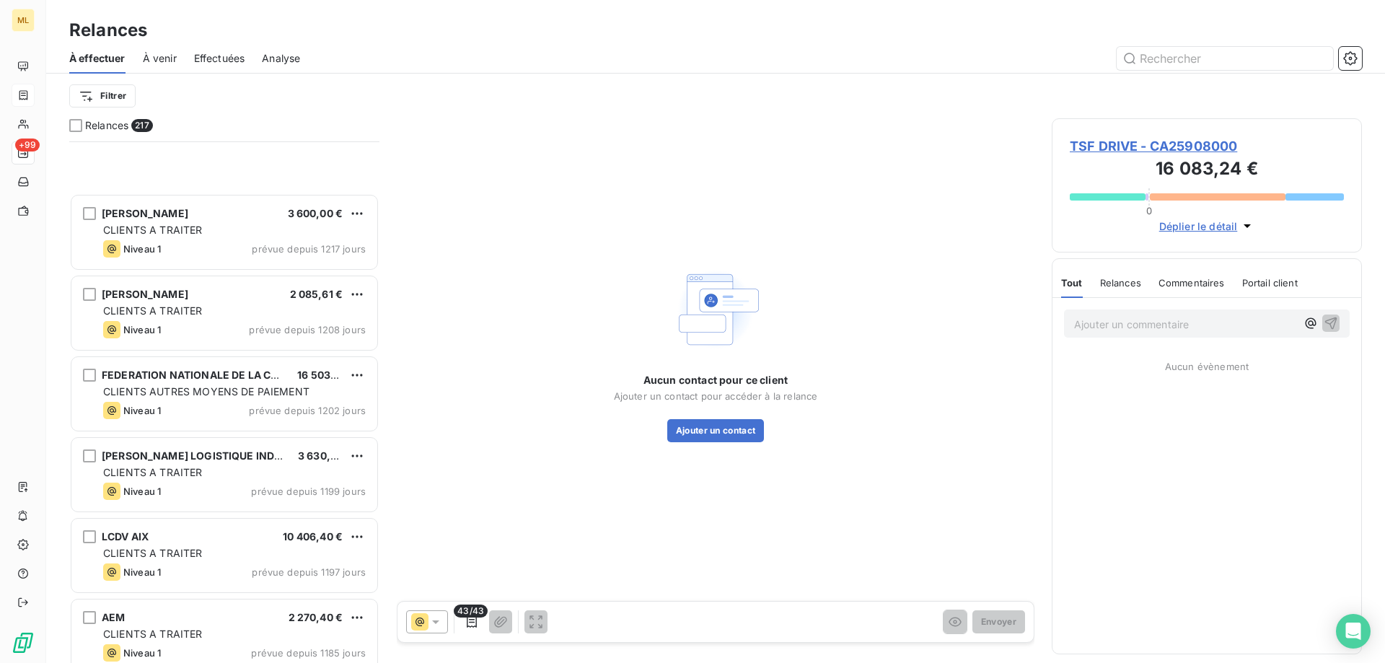
scroll to position [578, 0]
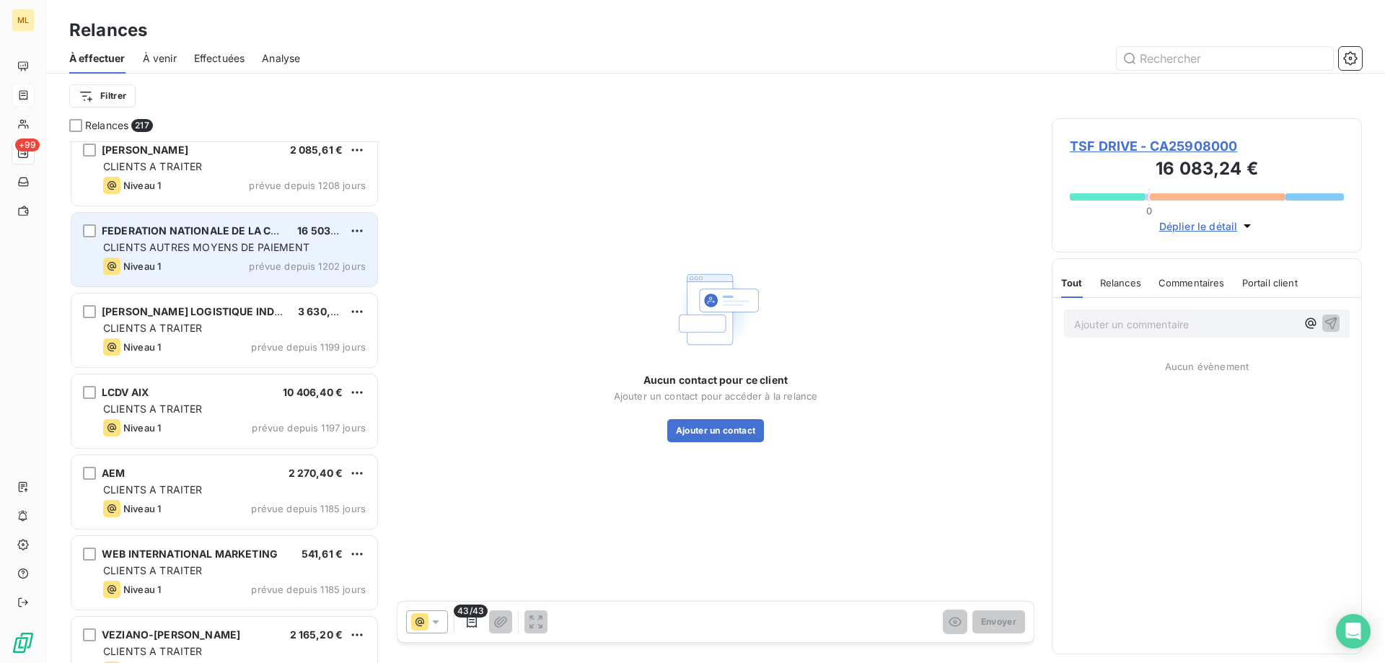
click at [210, 260] on div "Niveau 1 prévue depuis 1202 jours" at bounding box center [234, 266] width 263 height 17
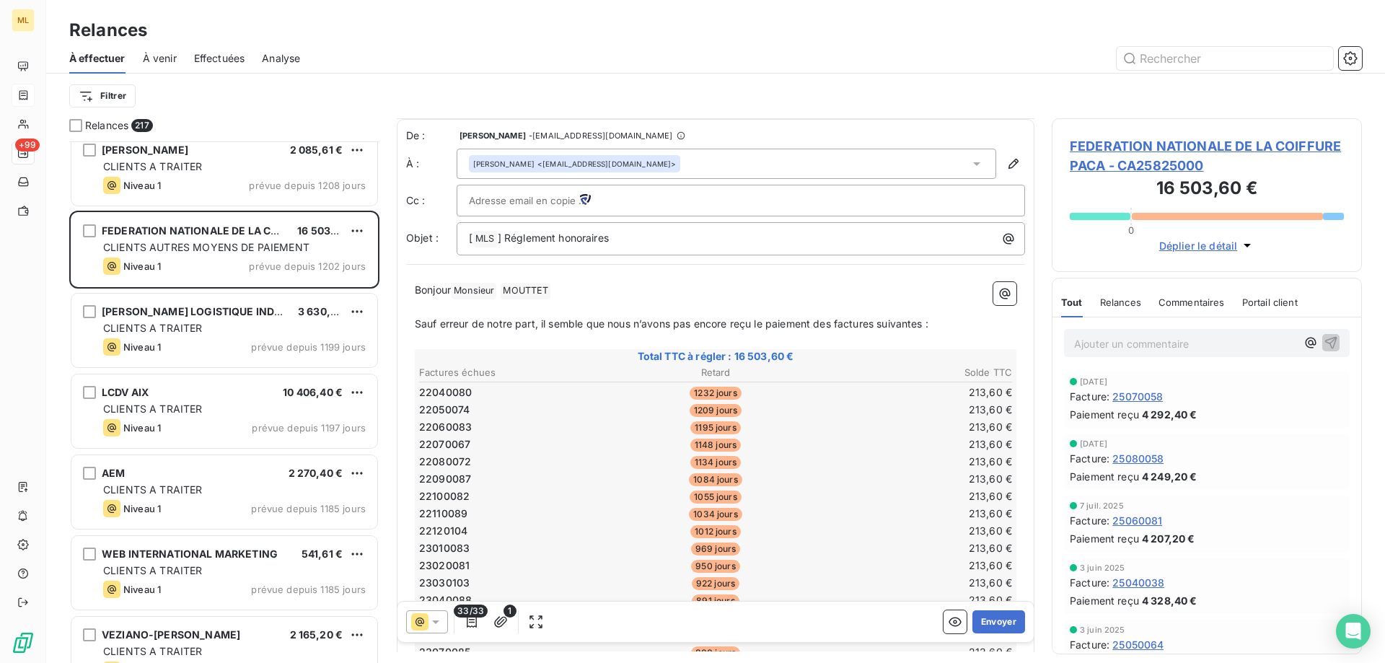
scroll to position [506, 0]
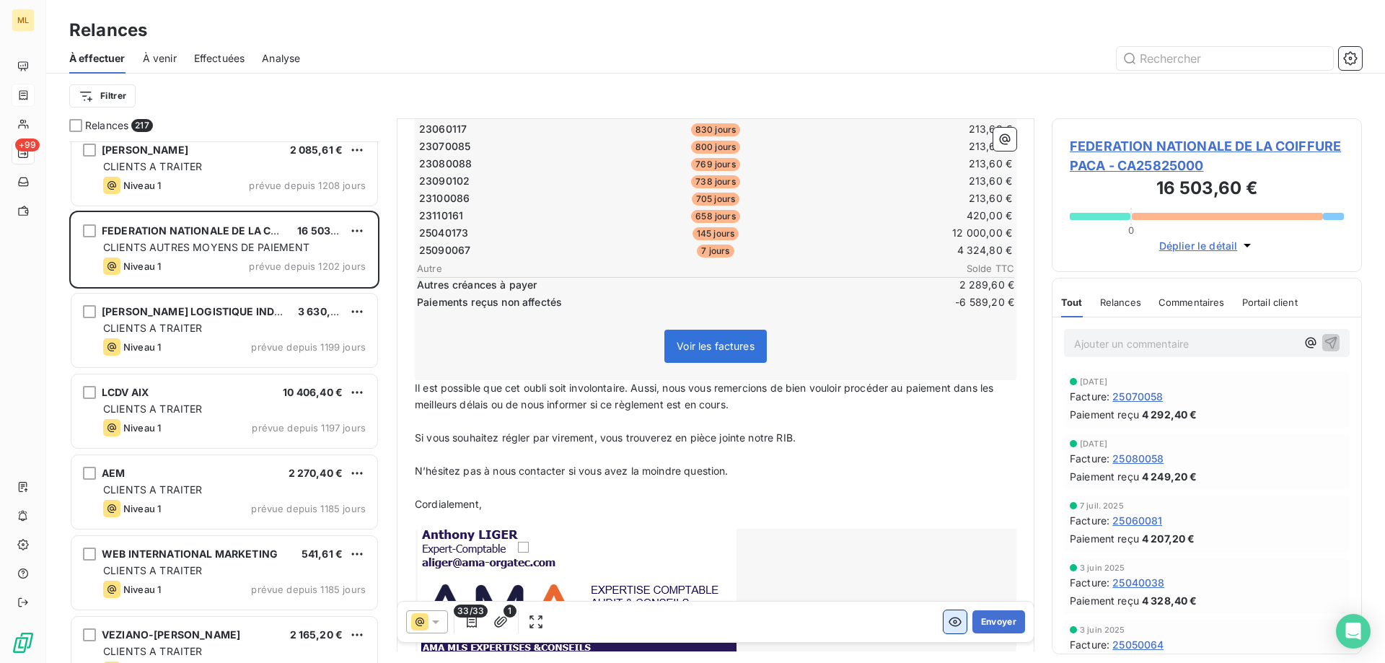
click at [948, 625] on icon "button" at bounding box center [955, 622] width 14 height 14
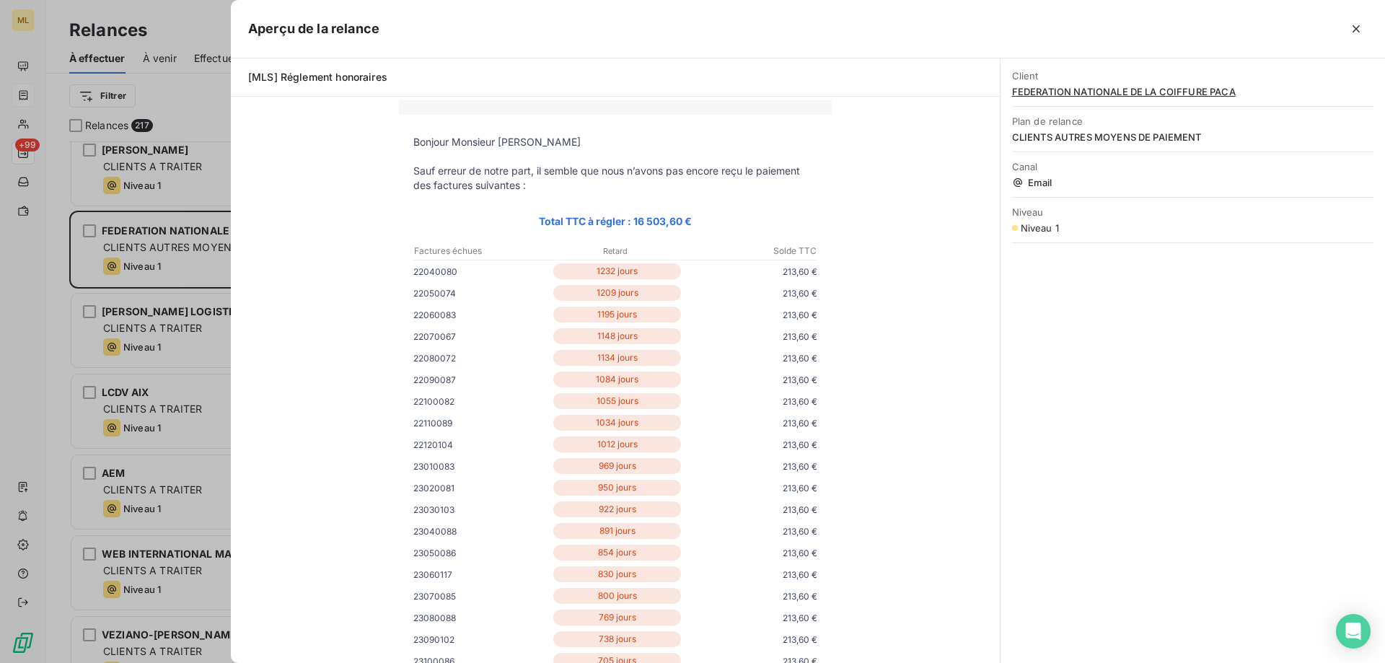
scroll to position [0, 0]
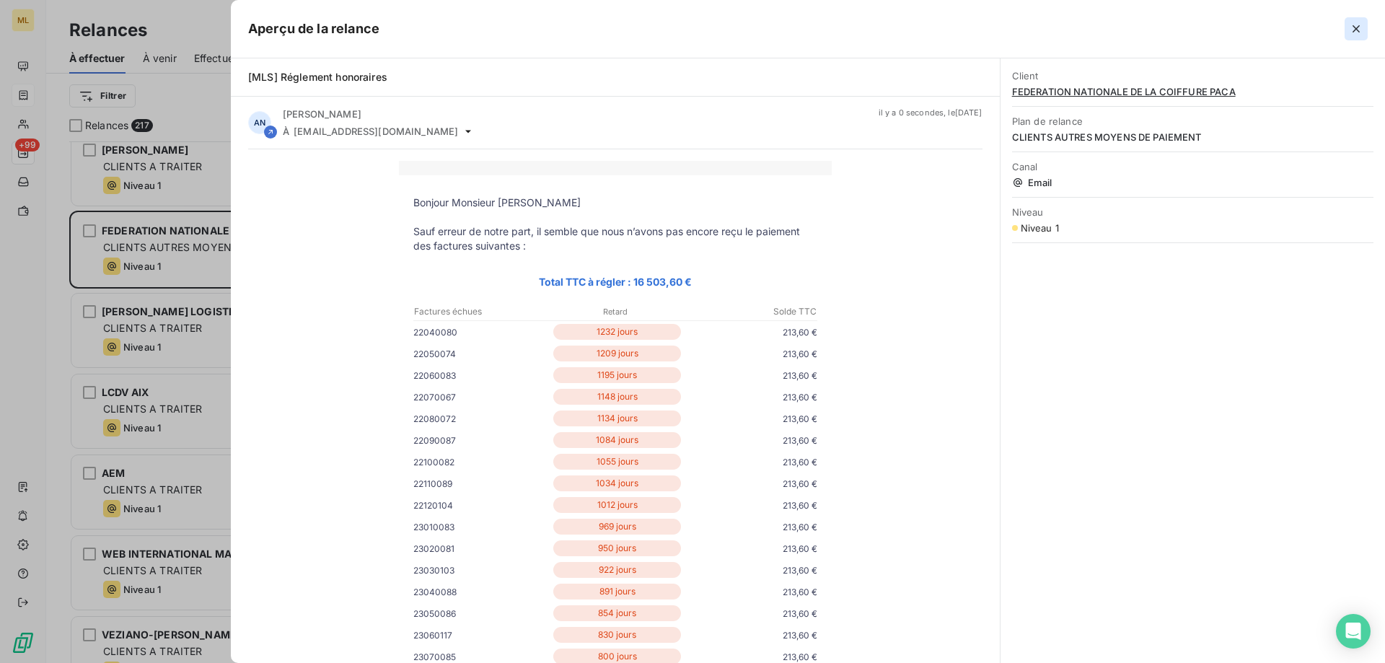
click at [1358, 32] on icon "button" at bounding box center [1356, 29] width 14 height 14
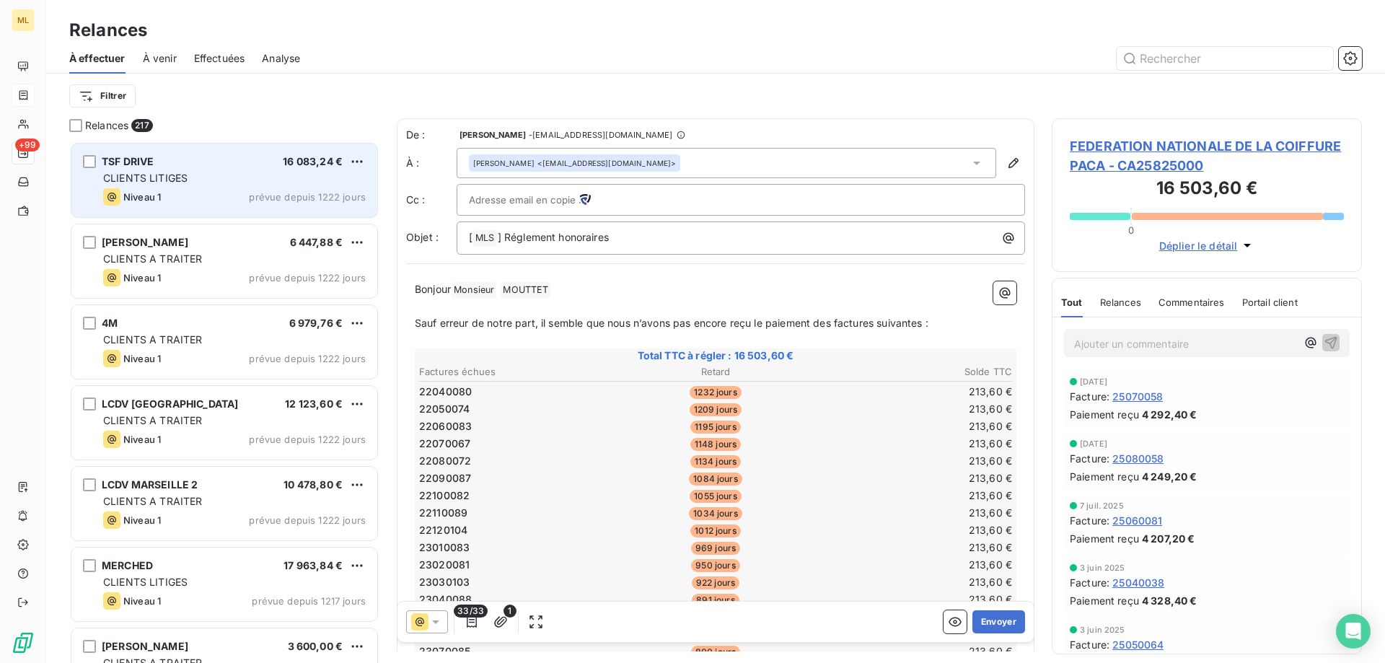
click at [175, 169] on div "TSF DRIVE 16 083,24 € CLIENTS LITIGES Niveau 1 prévue depuis 1222 jours" at bounding box center [224, 181] width 306 height 74
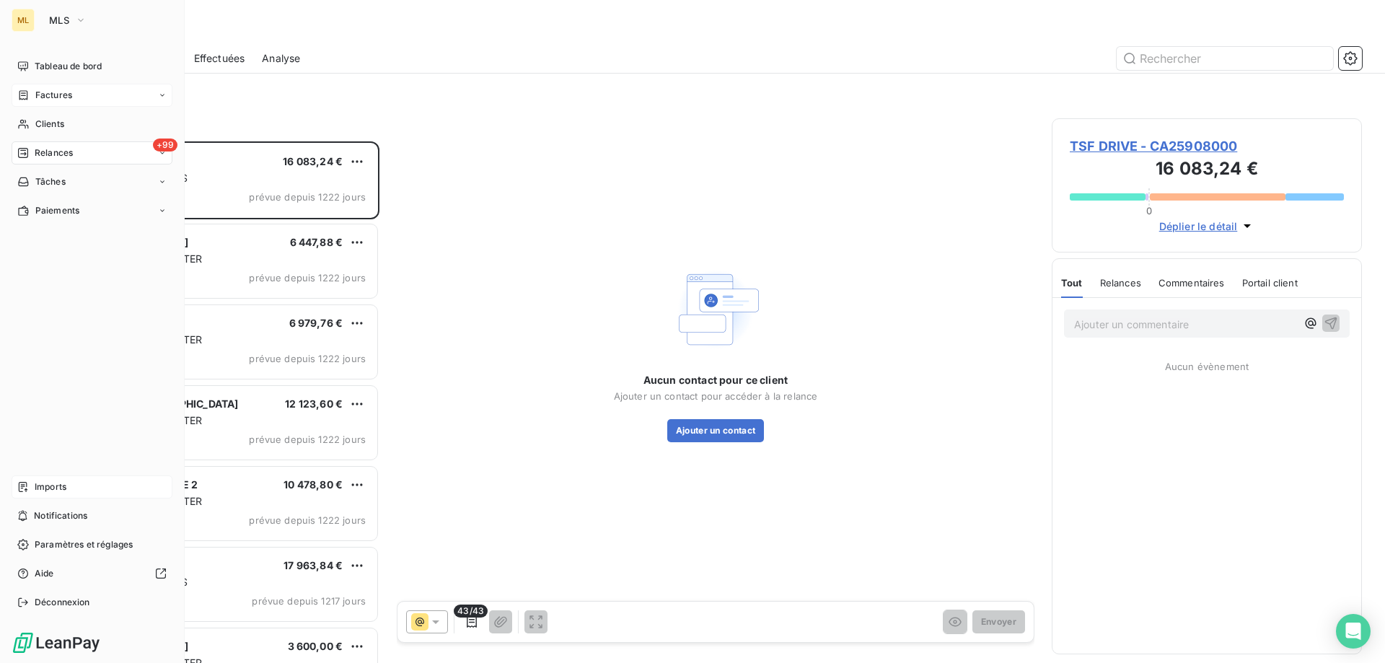
click at [67, 483] on div "Imports" at bounding box center [92, 486] width 161 height 23
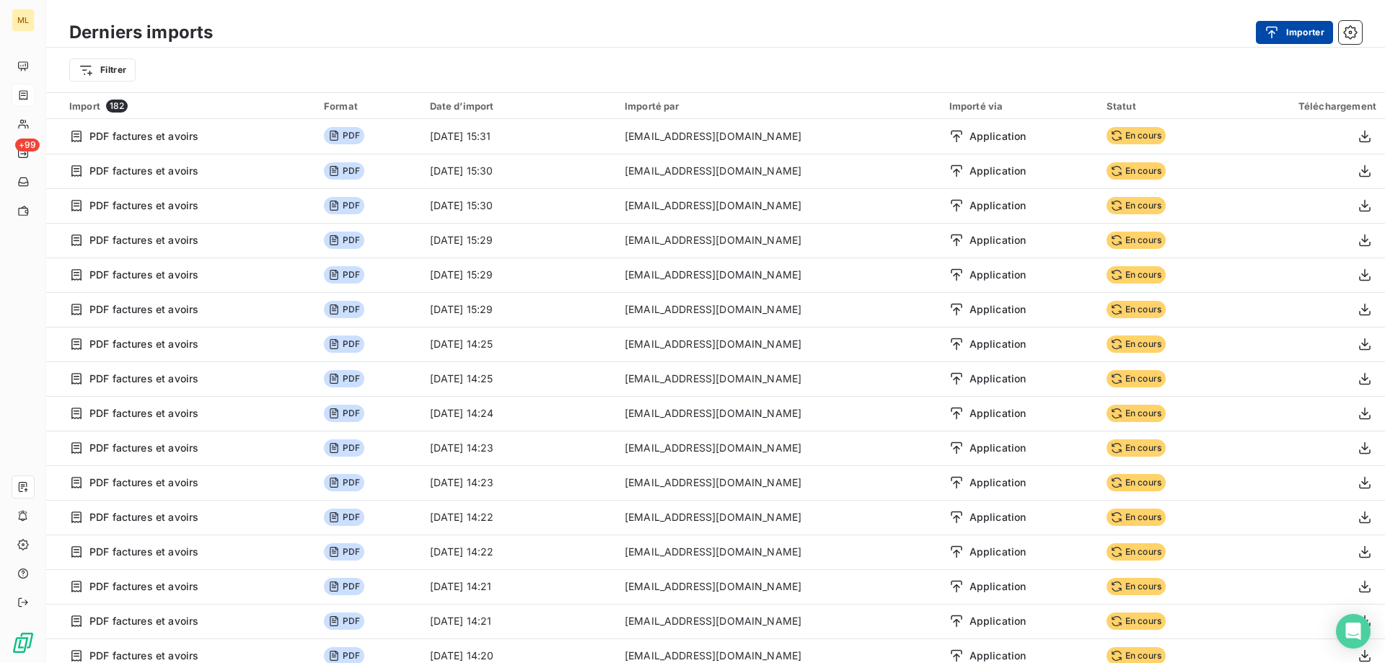
click at [1294, 34] on button "Importer" at bounding box center [1294, 32] width 77 height 23
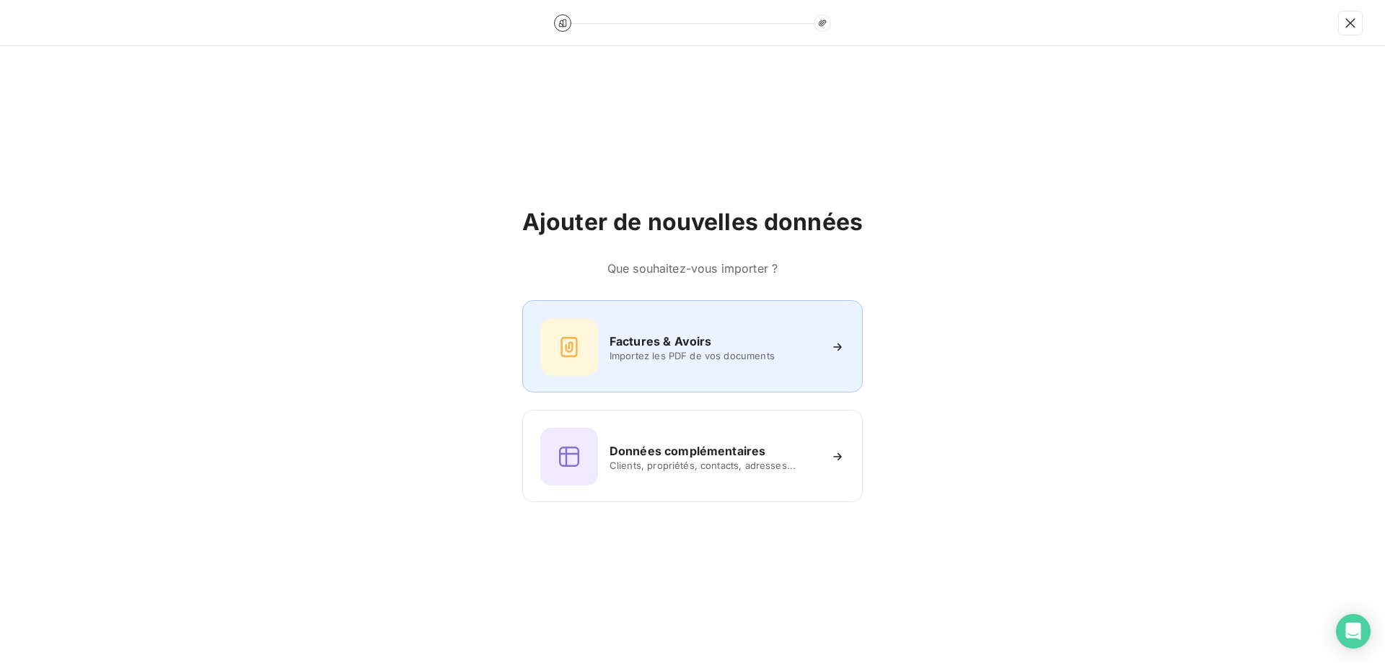
click at [634, 342] on h6 "Factures & Avoirs" at bounding box center [661, 341] width 102 height 17
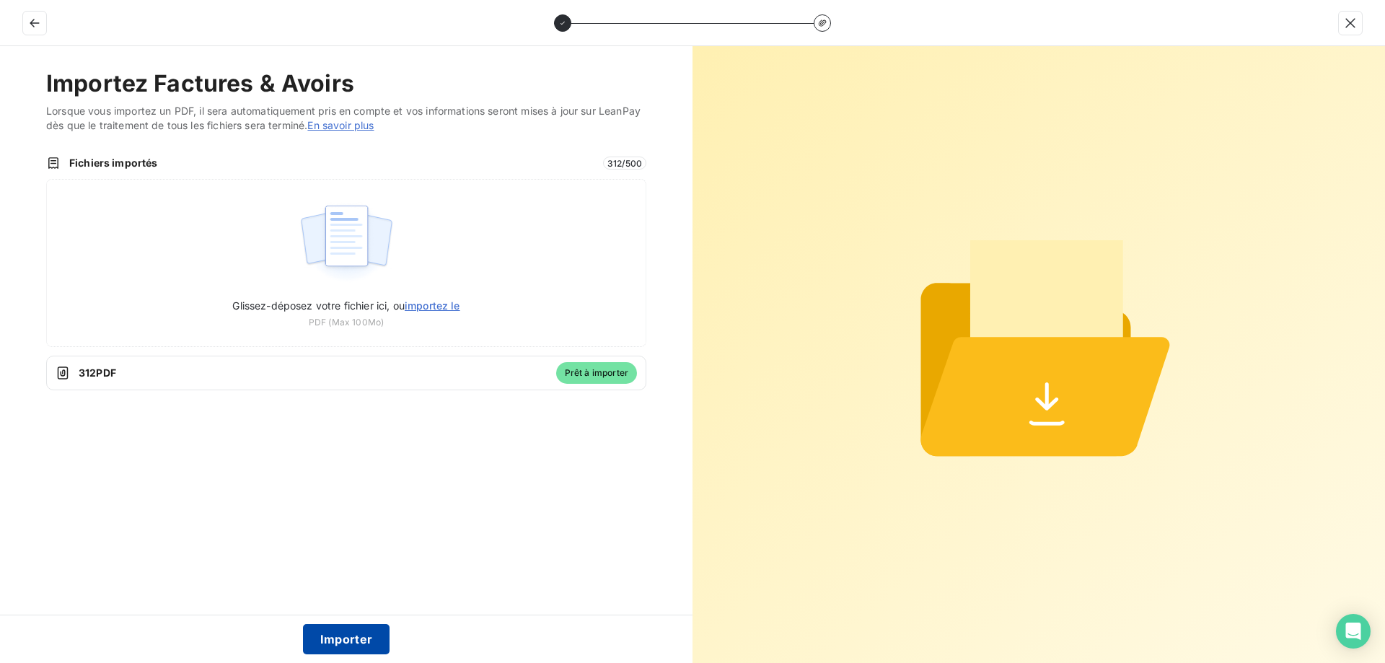
click at [360, 640] on button "Importer" at bounding box center [346, 639] width 87 height 30
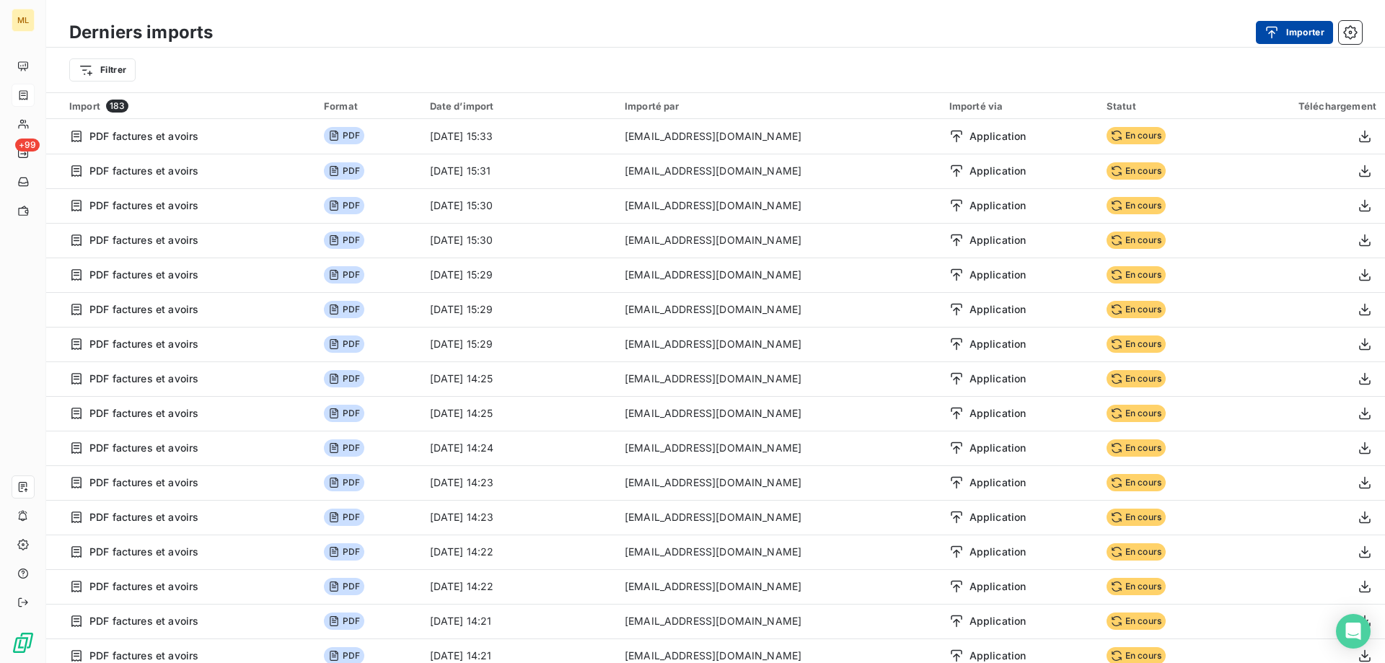
click at [1289, 35] on button "Importer" at bounding box center [1294, 32] width 77 height 23
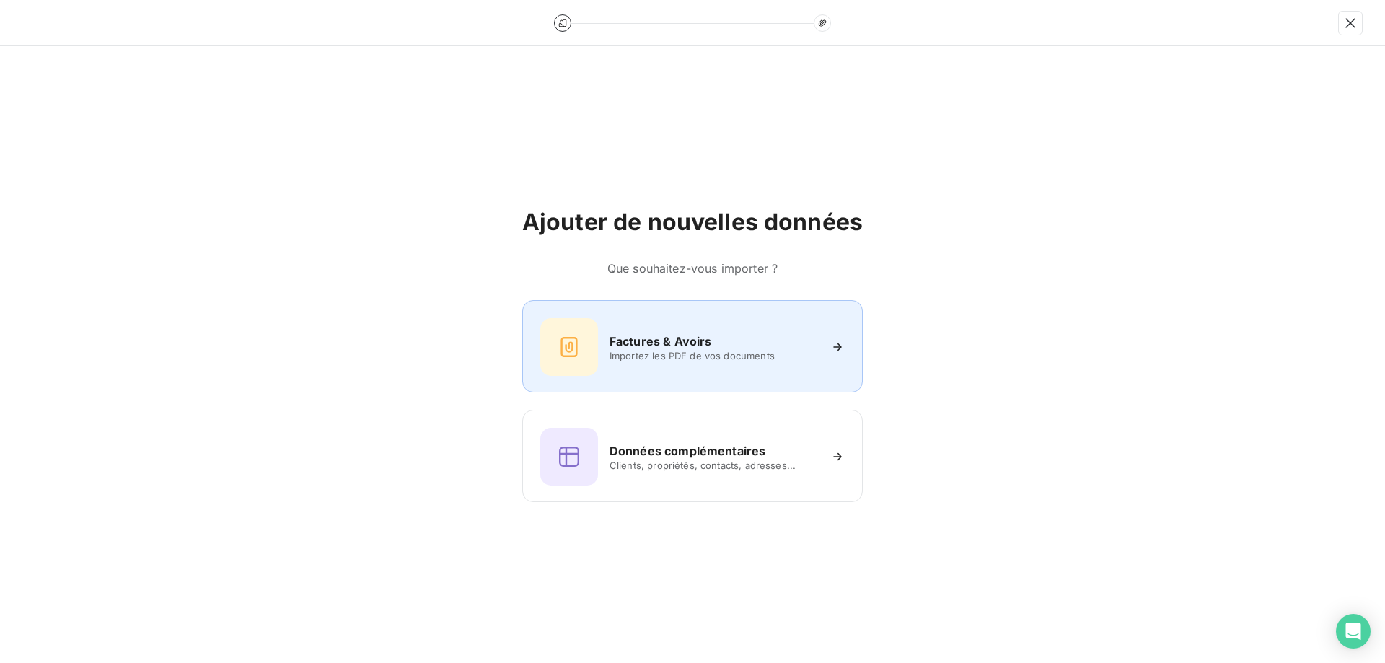
click at [724, 350] on span "Importez les PDF de vos documents" at bounding box center [714, 356] width 209 height 12
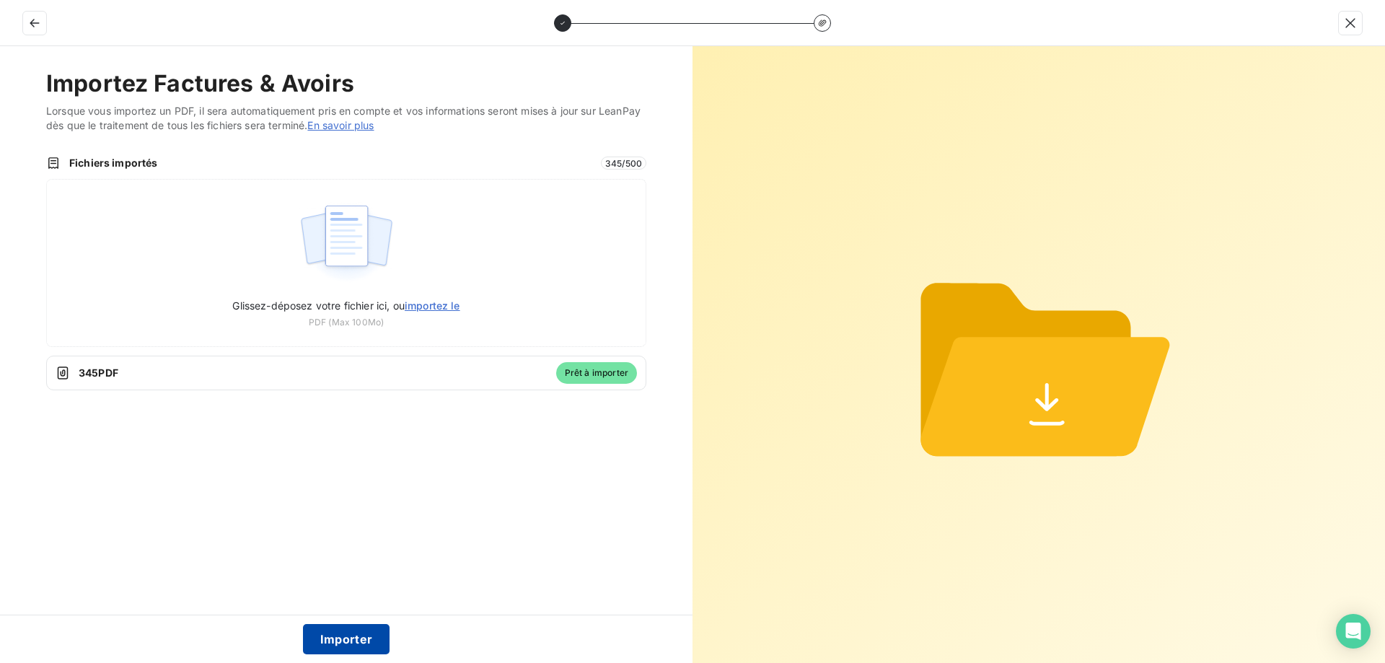
click at [343, 633] on button "Importer" at bounding box center [346, 639] width 87 height 30
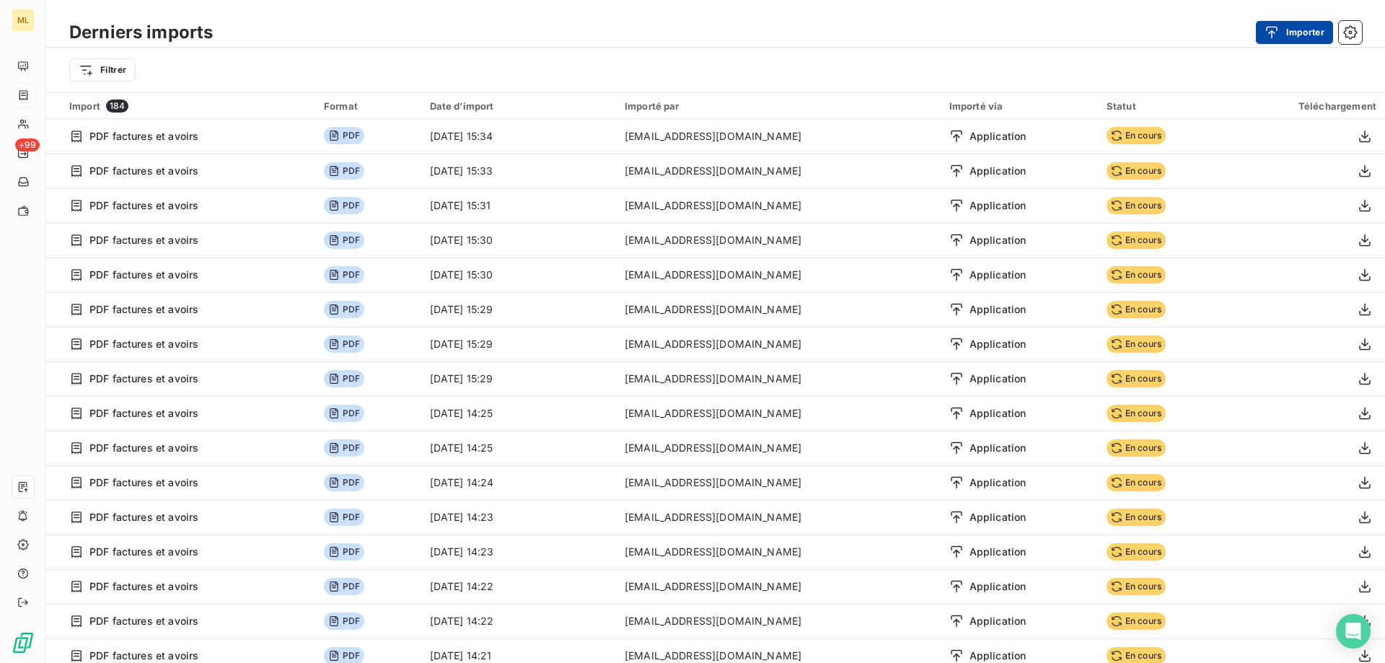
click at [1273, 35] on icon "button" at bounding box center [1272, 32] width 14 height 14
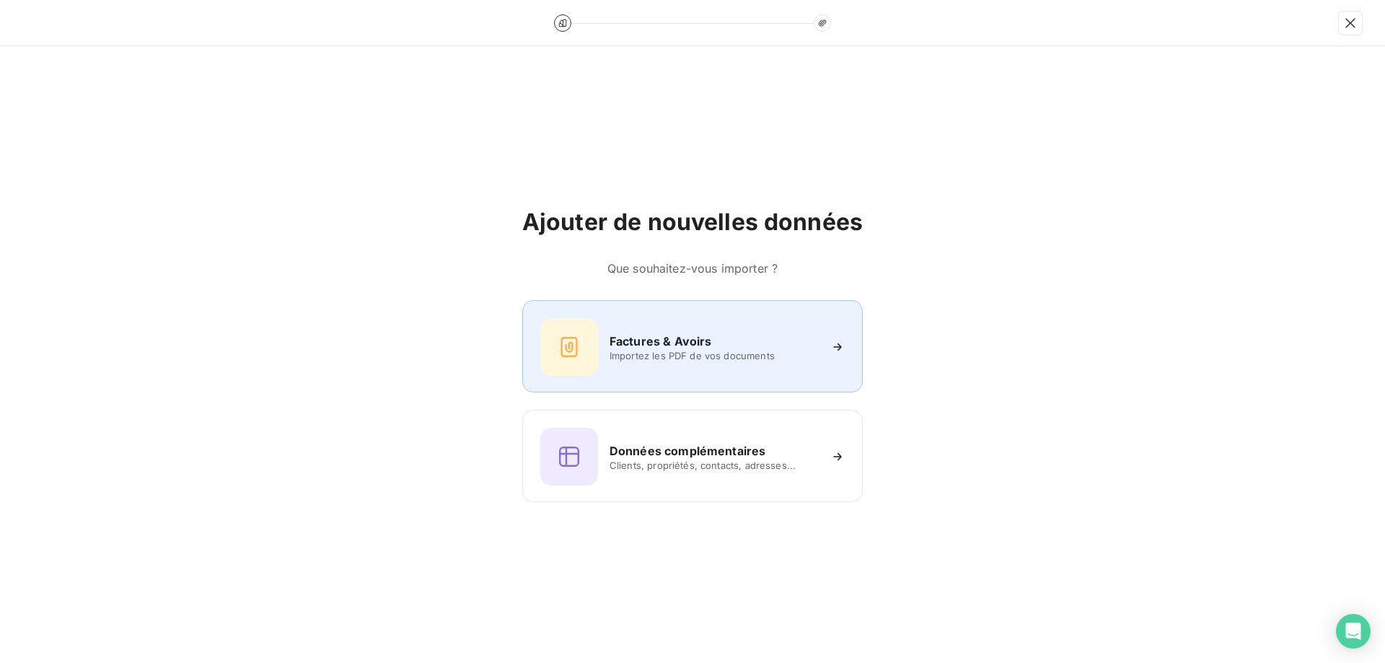
click at [636, 347] on h6 "Factures & Avoirs" at bounding box center [661, 341] width 102 height 17
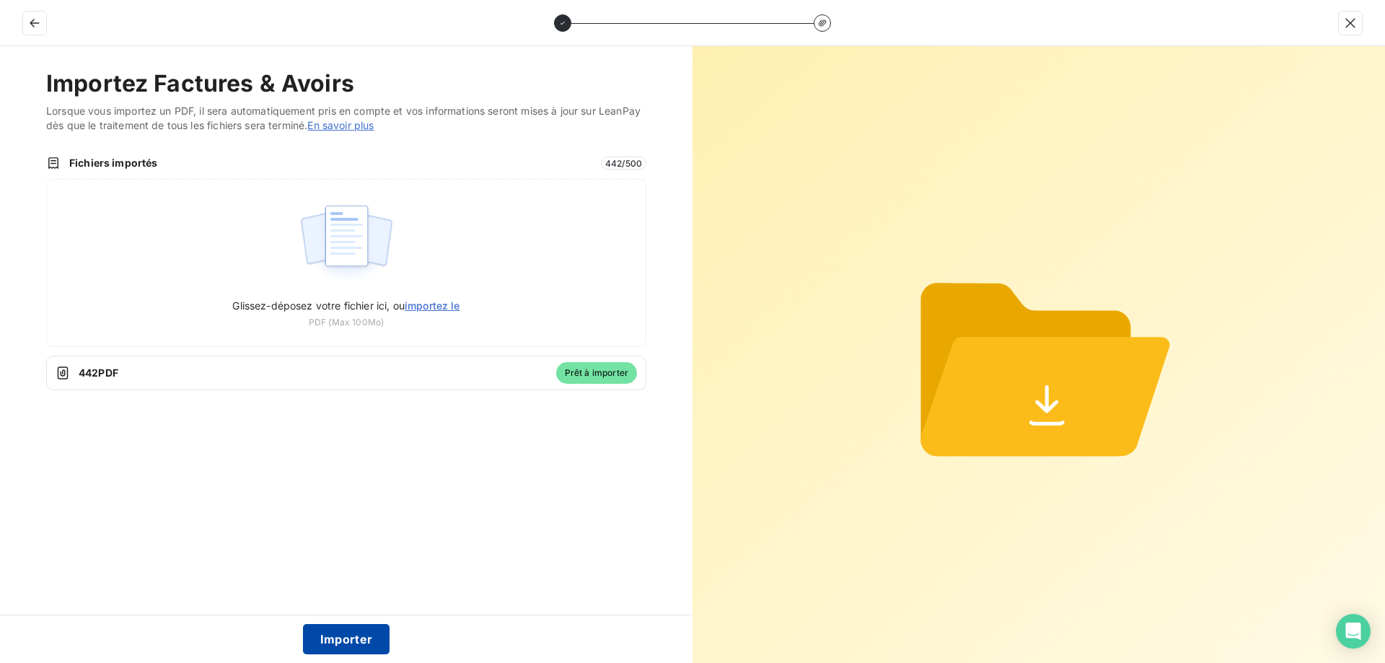
click at [353, 641] on button "Importer" at bounding box center [346, 639] width 87 height 30
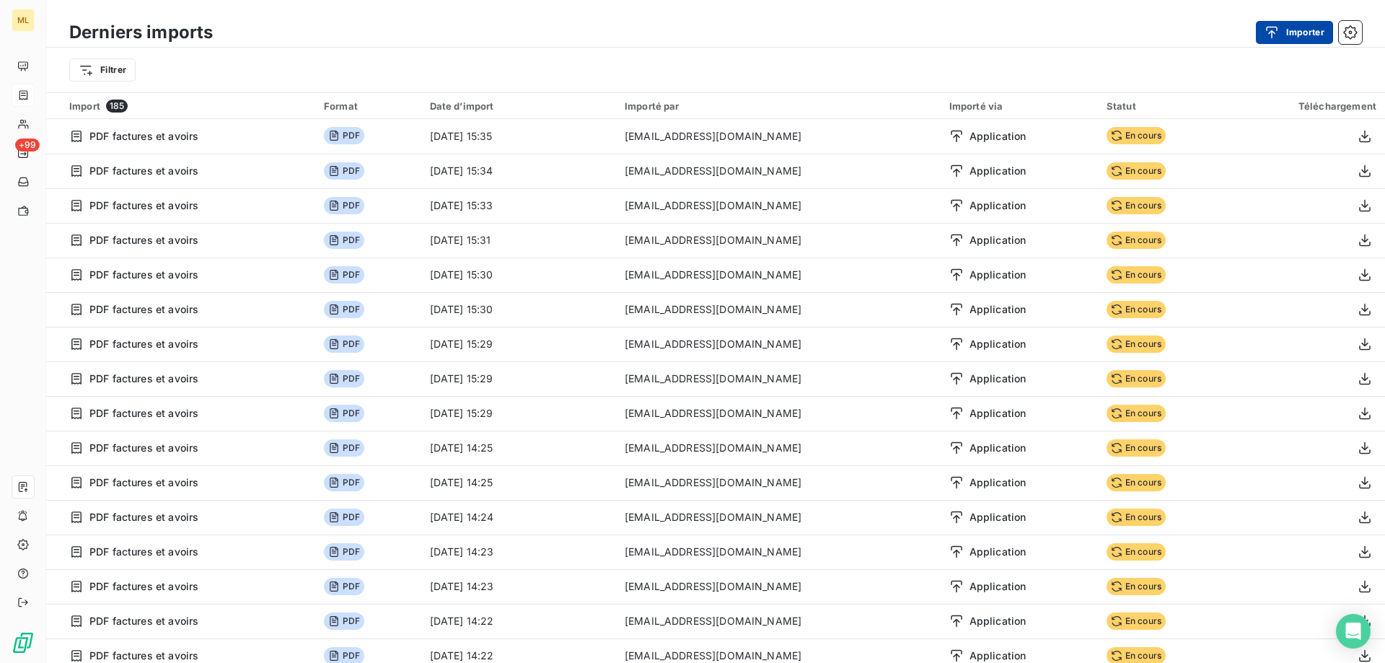
click at [1294, 35] on button "Importer" at bounding box center [1294, 32] width 77 height 23
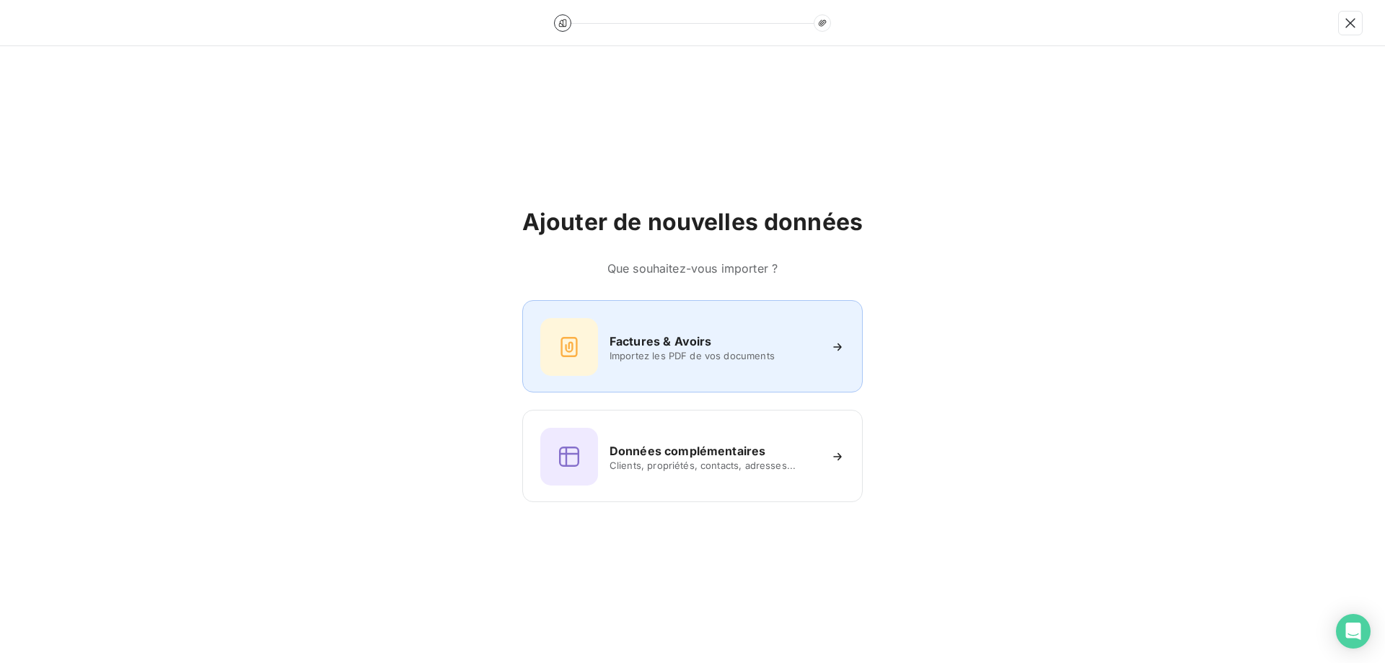
click at [629, 353] on span "Importez les PDF de vos documents" at bounding box center [714, 356] width 209 height 12
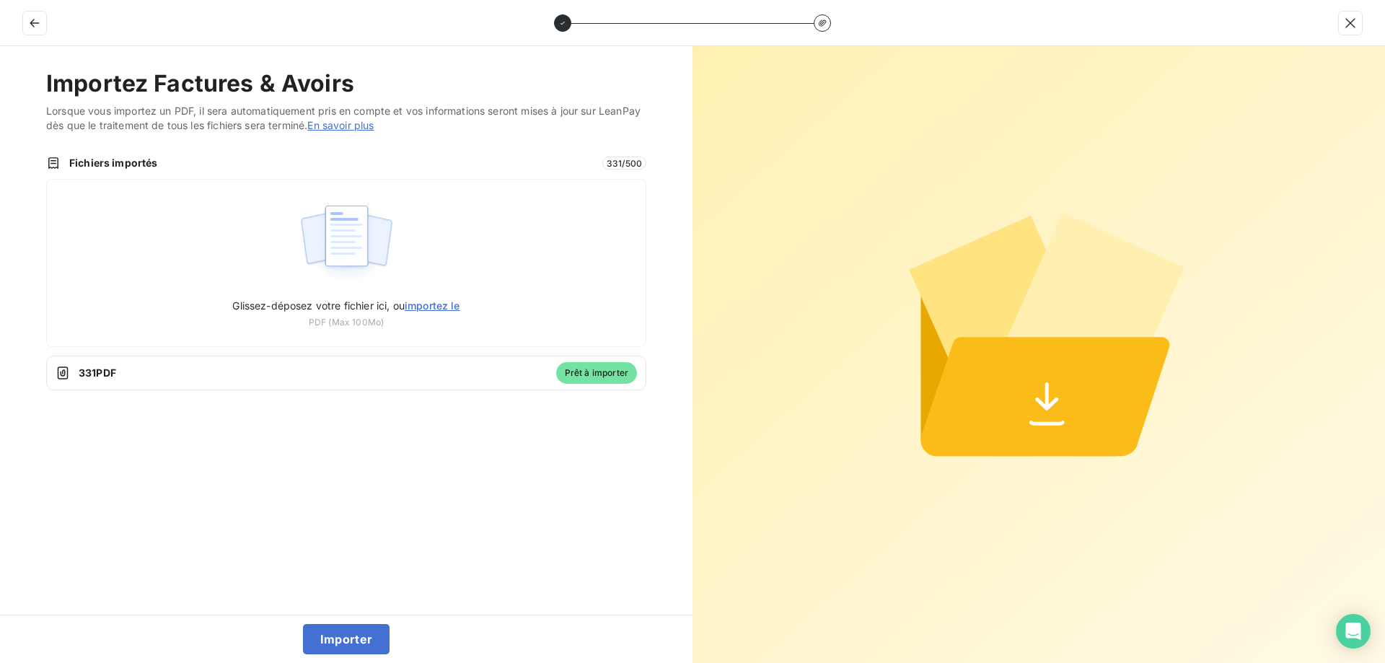
drag, startPoint x: 343, startPoint y: 633, endPoint x: 351, endPoint y: 613, distance: 22.0
click at [343, 633] on button "Importer" at bounding box center [346, 639] width 87 height 30
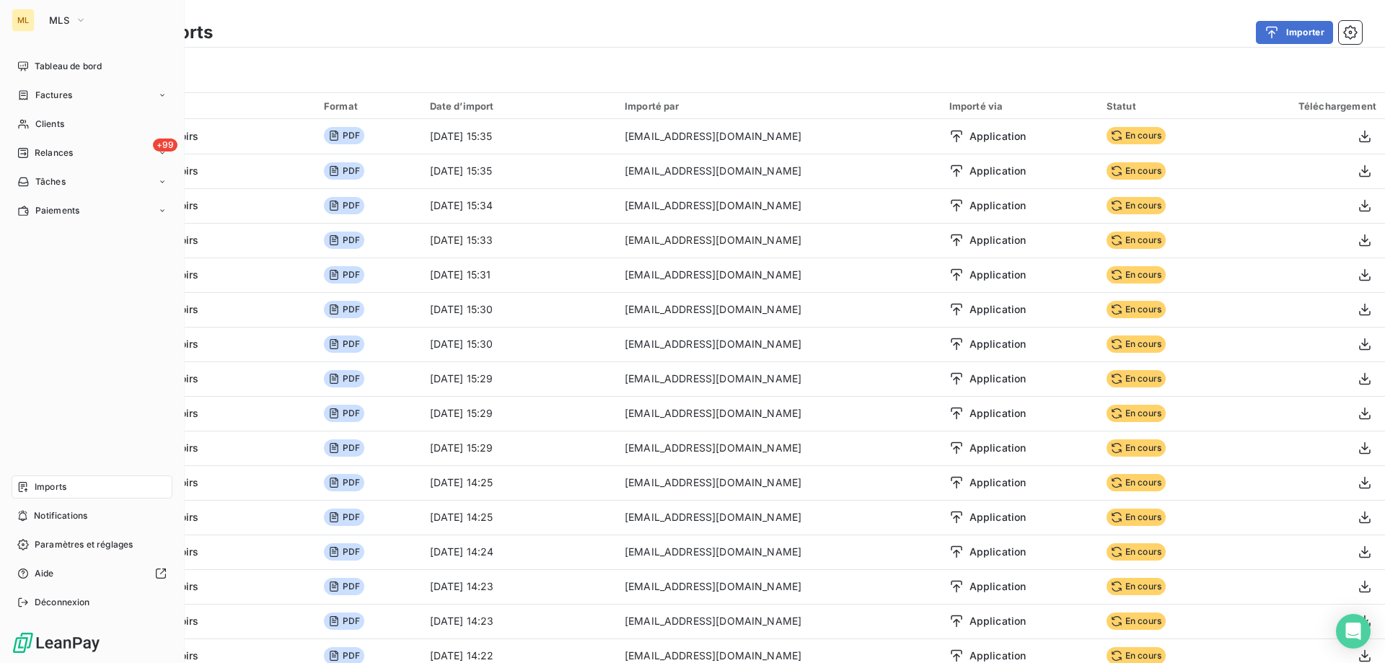
click at [35, 21] on div "ML MLS" at bounding box center [92, 20] width 161 height 23
click at [80, 23] on icon "button" at bounding box center [81, 20] width 12 height 14
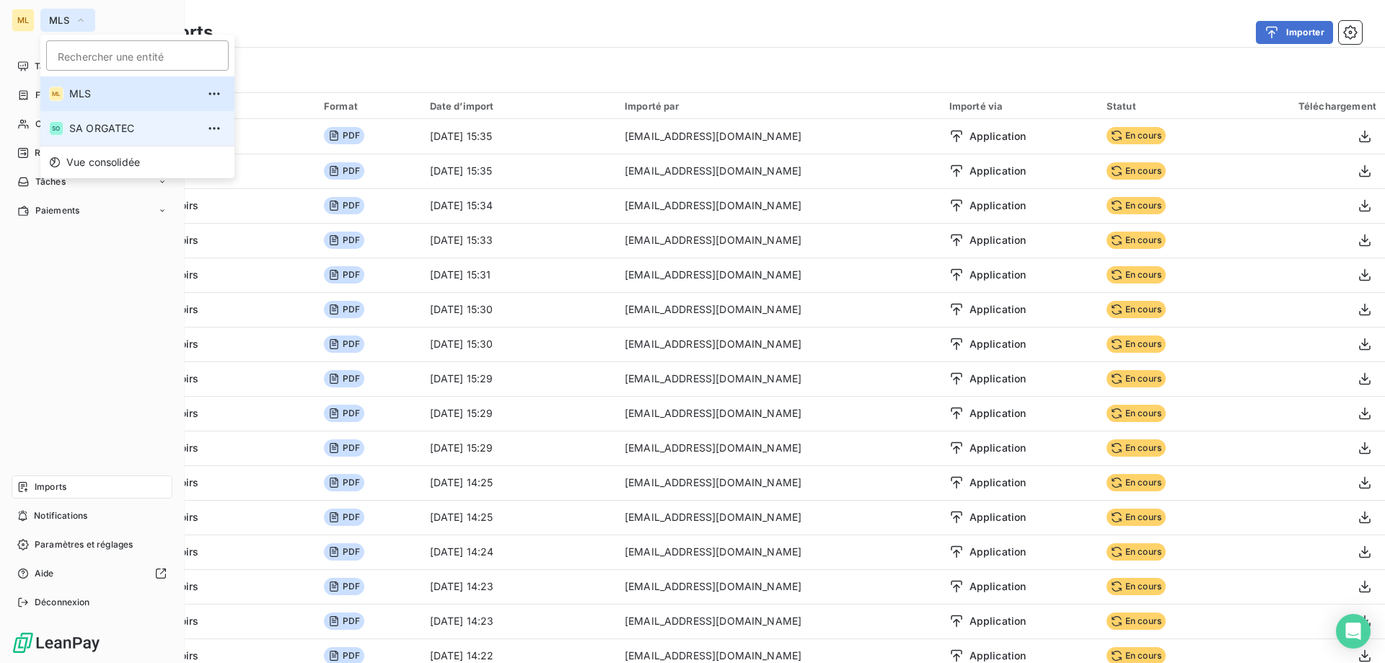
click at [92, 129] on span "SA ORGATEC" at bounding box center [133, 128] width 128 height 14
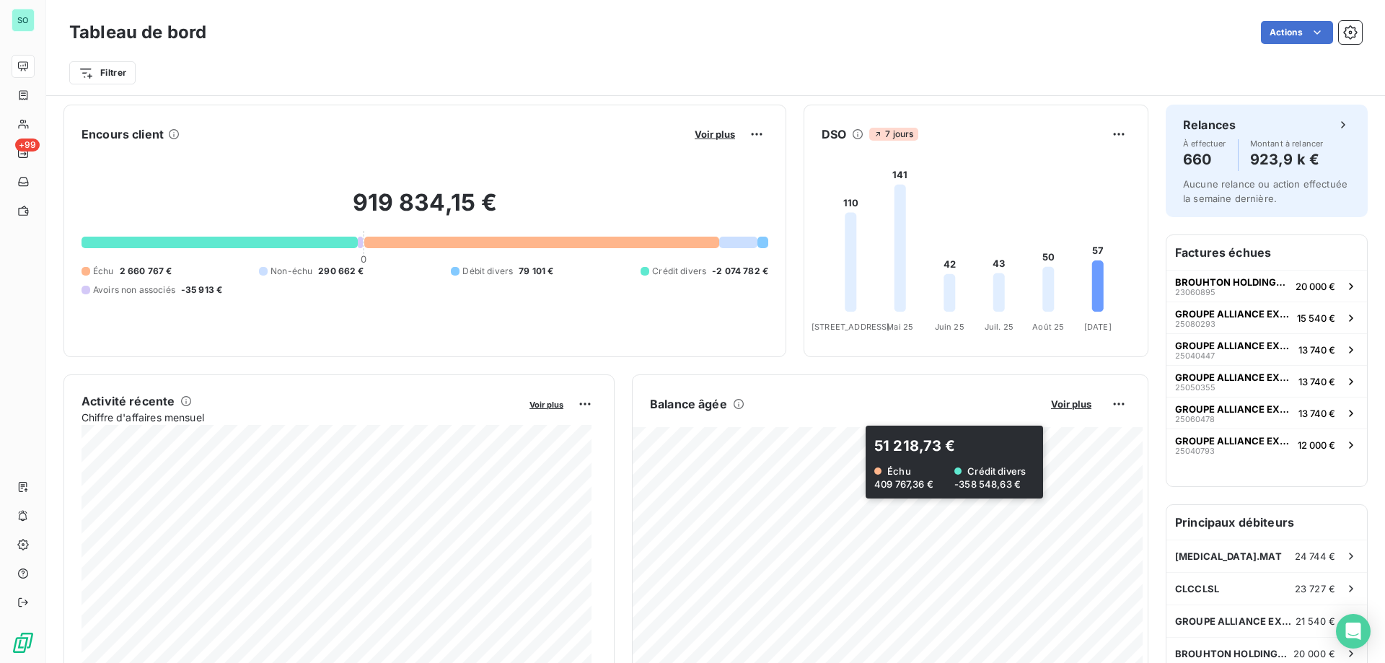
scroll to position [73, 0]
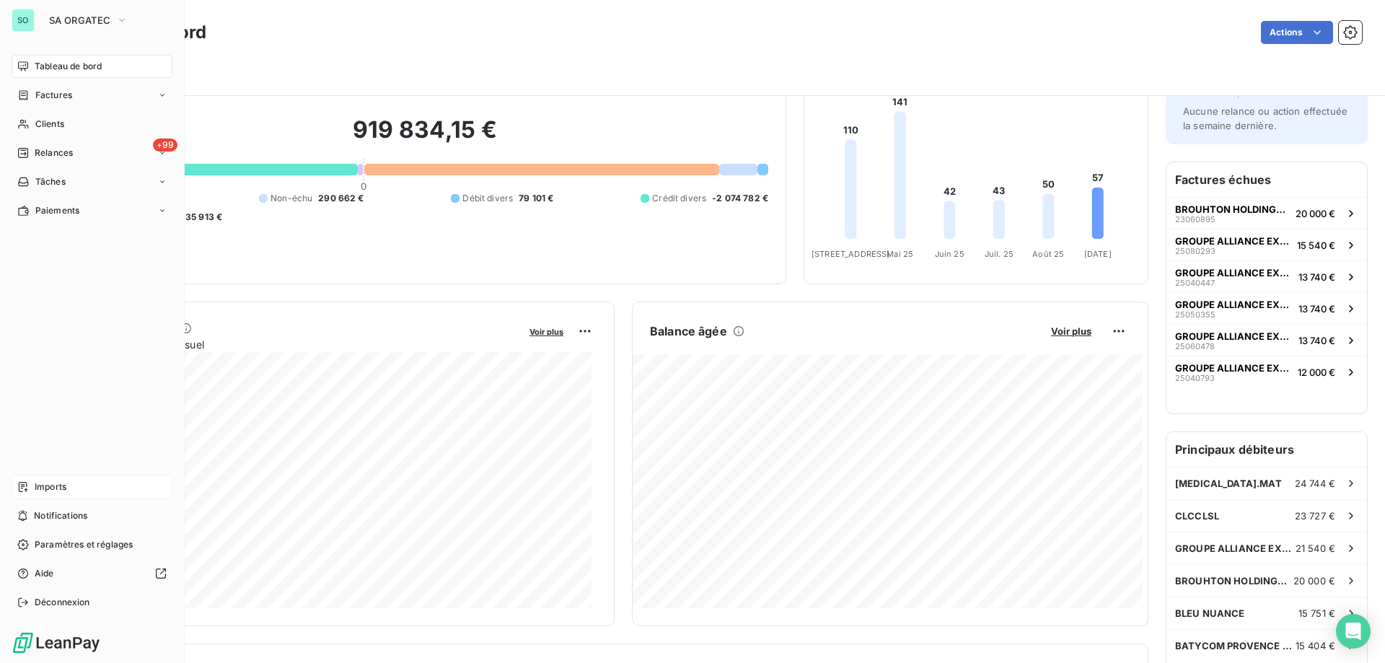
click at [48, 483] on span "Imports" at bounding box center [51, 486] width 32 height 13
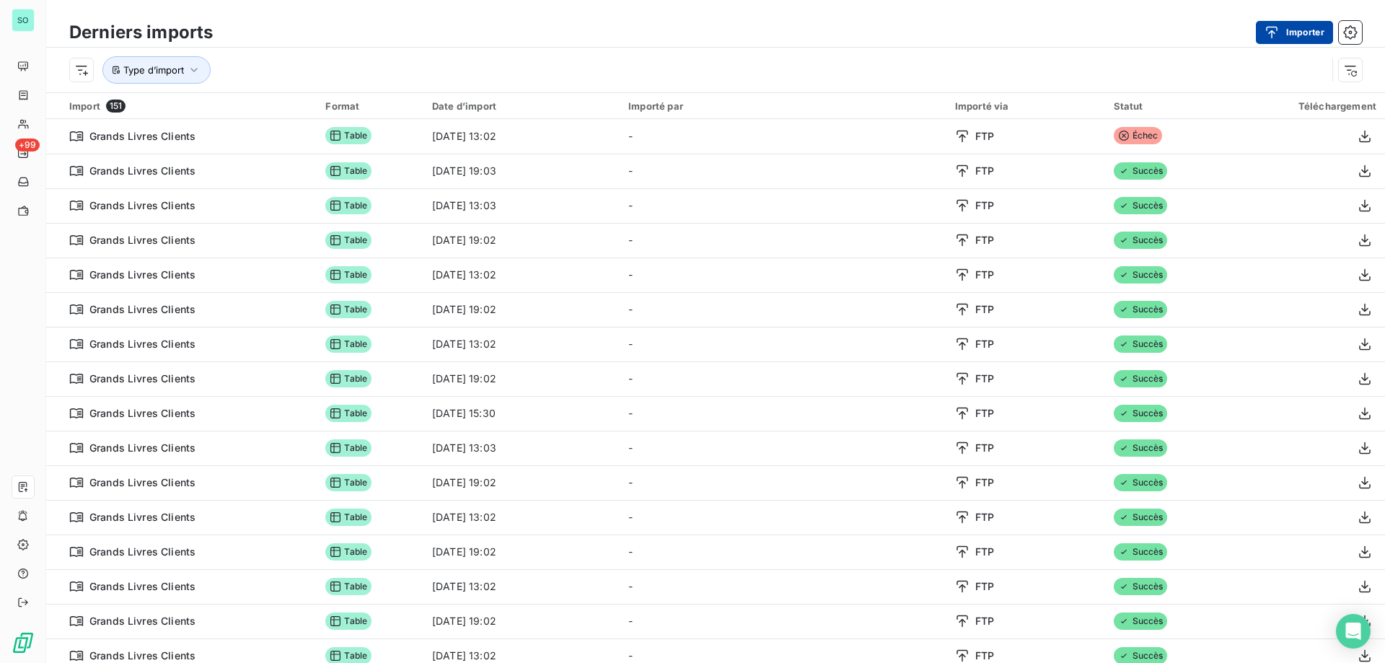
click at [1294, 36] on button "Importer" at bounding box center [1294, 32] width 77 height 23
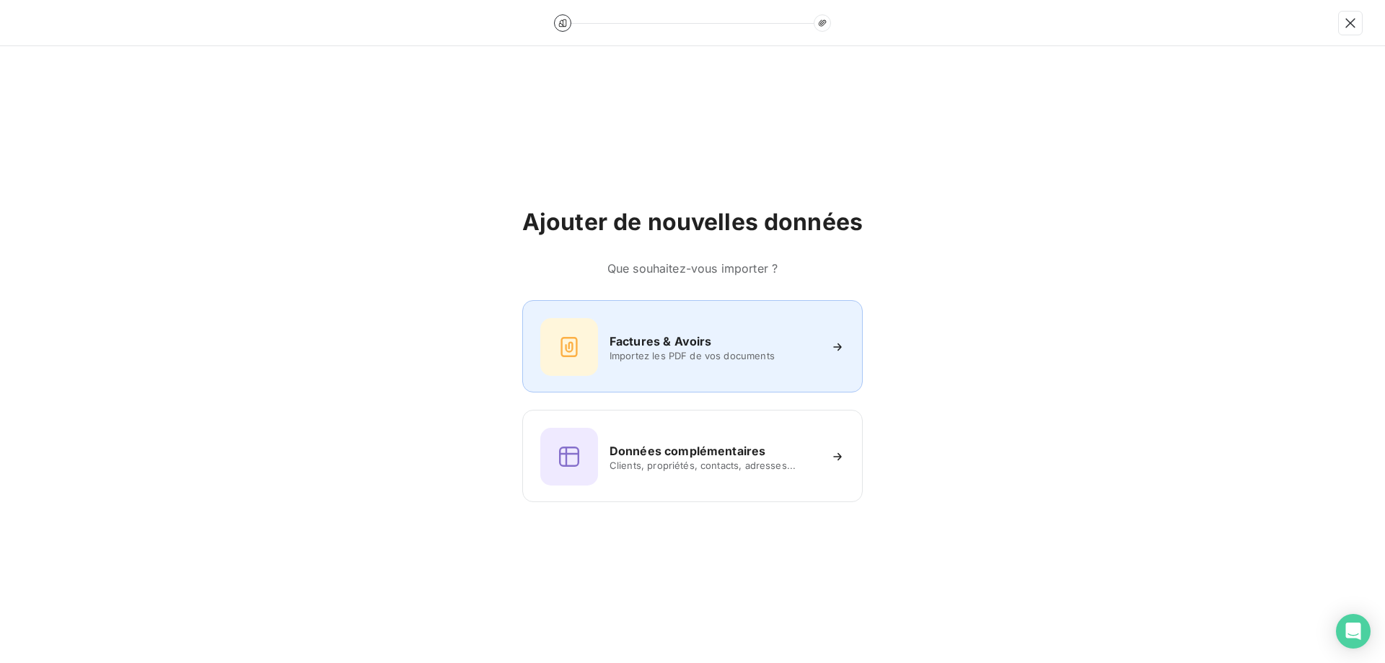
click at [727, 361] on div "Factures & Avoirs Importez les PDF de vos documents" at bounding box center [692, 347] width 304 height 58
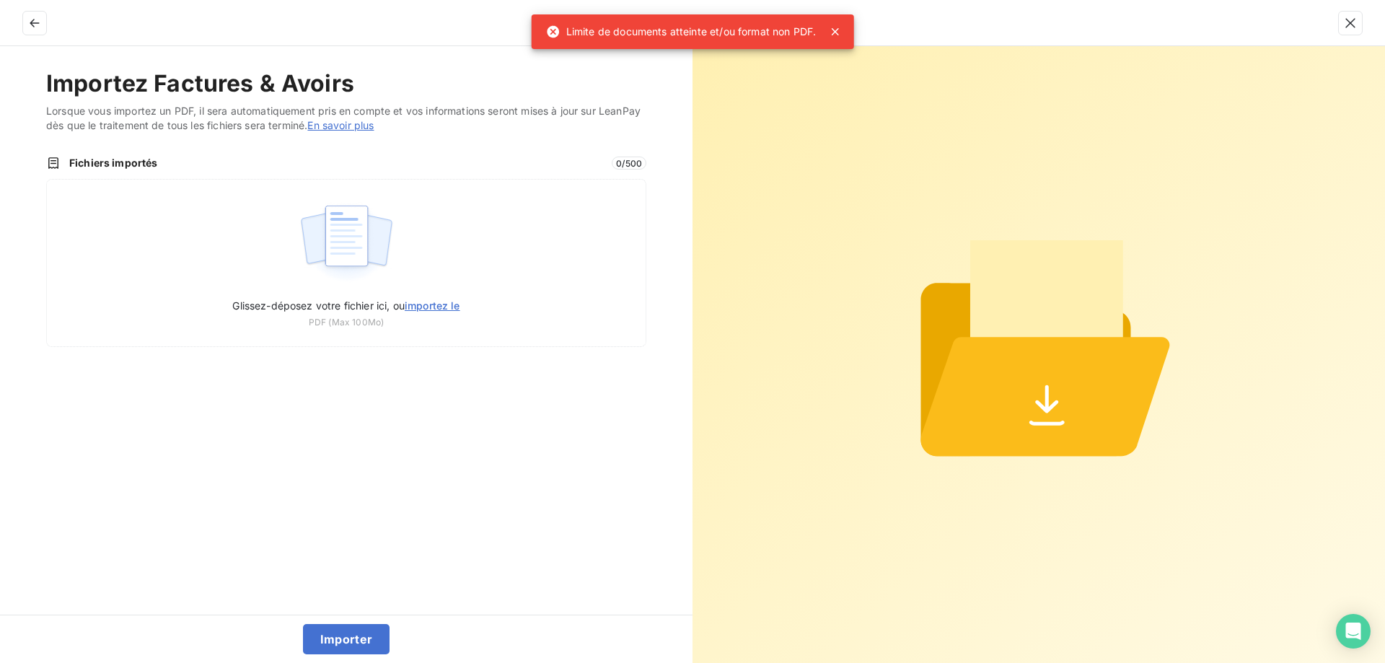
click at [835, 32] on div at bounding box center [692, 23] width 1385 height 46
